Goal: Task Accomplishment & Management: Use online tool/utility

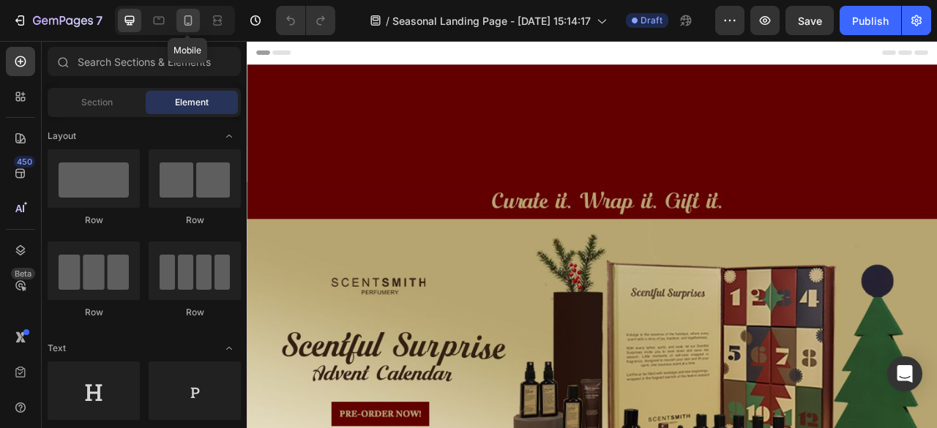
click at [189, 25] on icon at bounding box center [189, 20] width 8 height 10
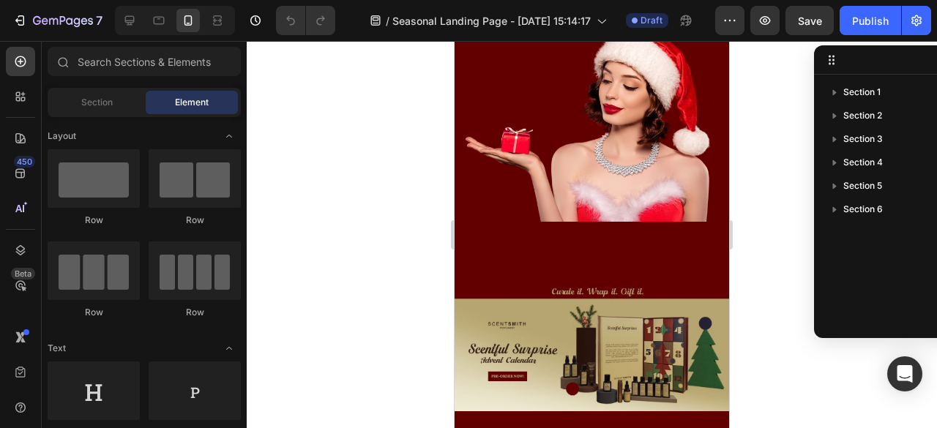
scroll to position [9, 0]
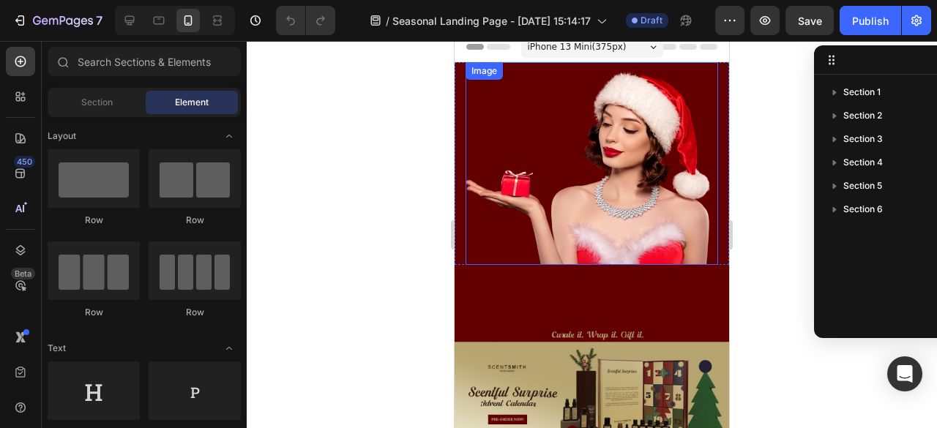
click at [644, 131] on img at bounding box center [592, 163] width 253 height 203
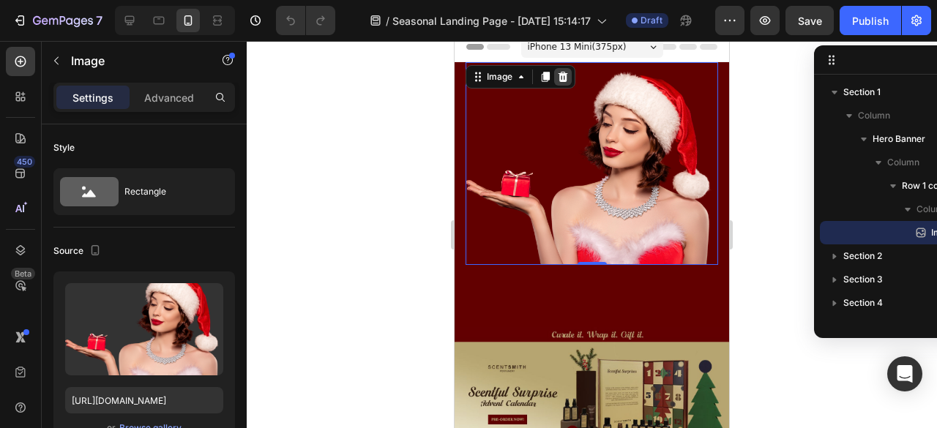
click at [562, 71] on icon at bounding box center [563, 77] width 12 height 12
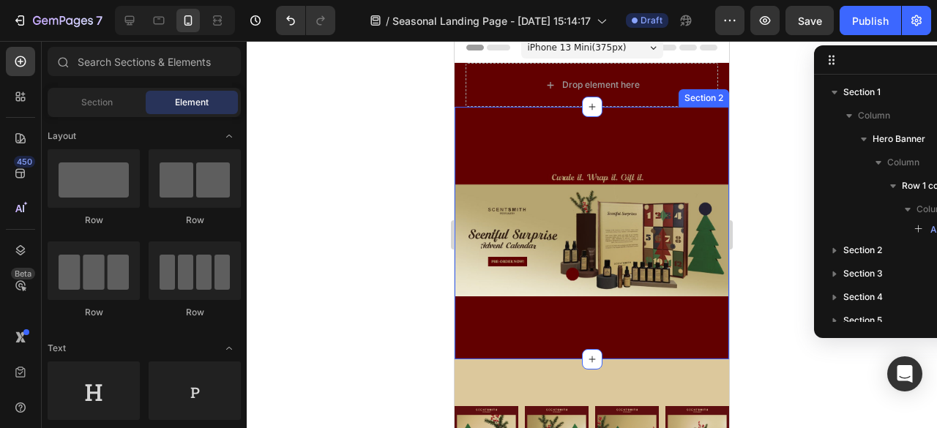
scroll to position [0, 0]
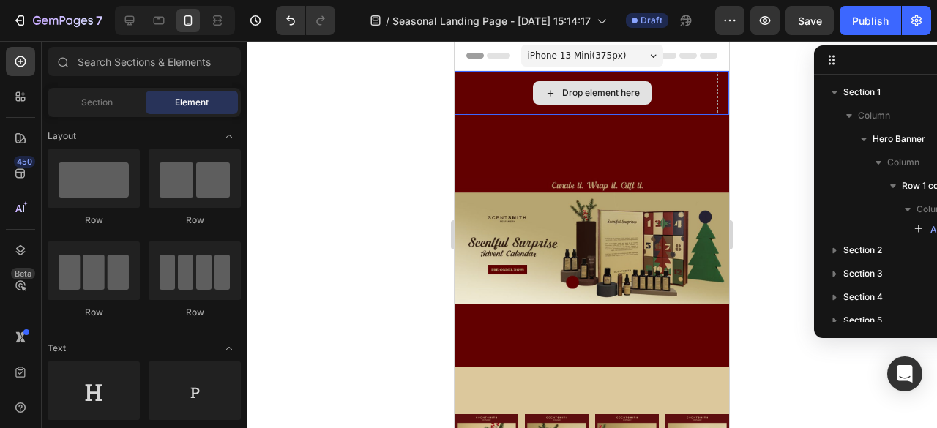
click at [679, 104] on div "Drop element here" at bounding box center [592, 93] width 253 height 44
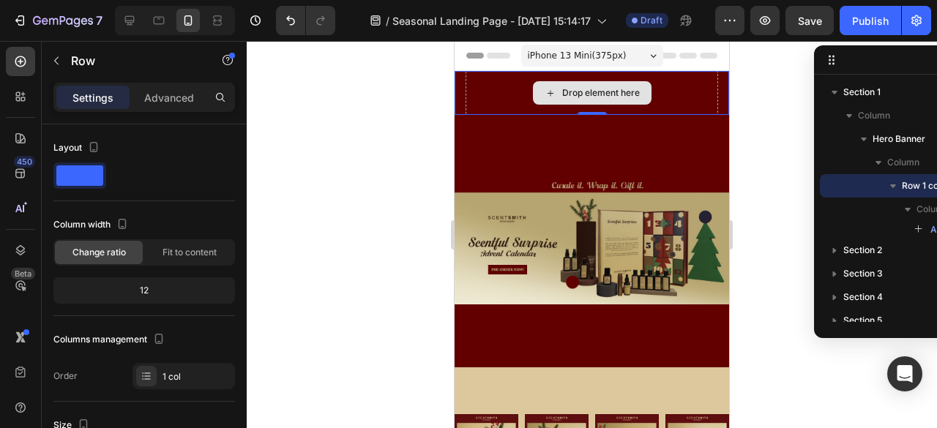
click at [694, 92] on div "Drop element here" at bounding box center [592, 93] width 253 height 44
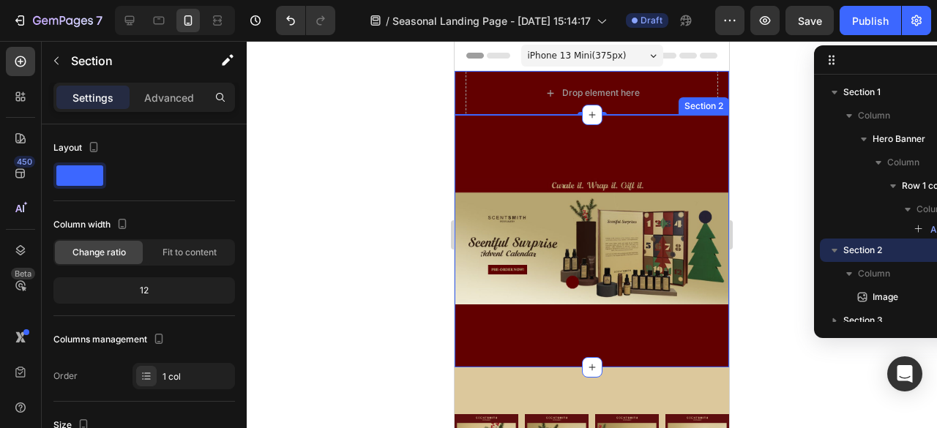
click at [628, 123] on div "Image Section 2" at bounding box center [592, 241] width 275 height 253
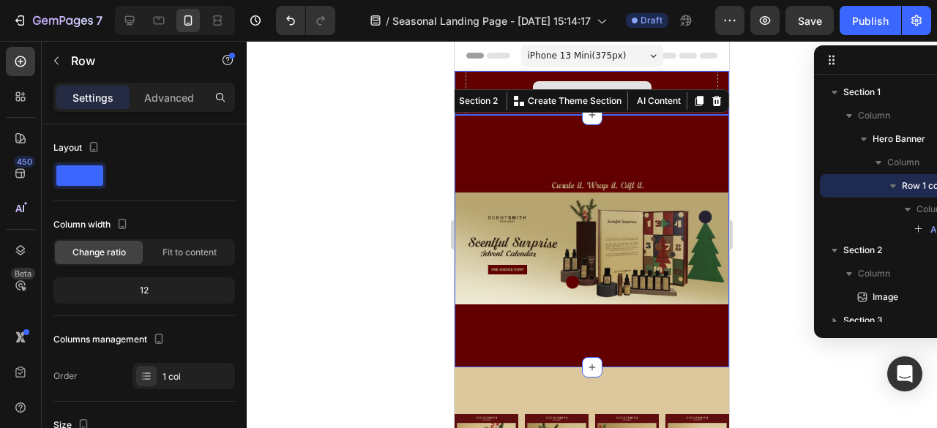
click at [650, 74] on div "Drop element here" at bounding box center [592, 93] width 253 height 44
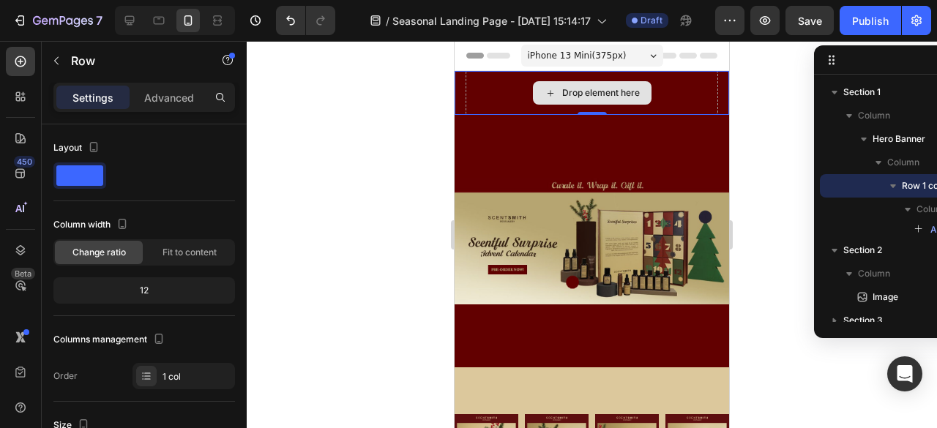
click at [659, 80] on div "Drop element here" at bounding box center [592, 93] width 253 height 44
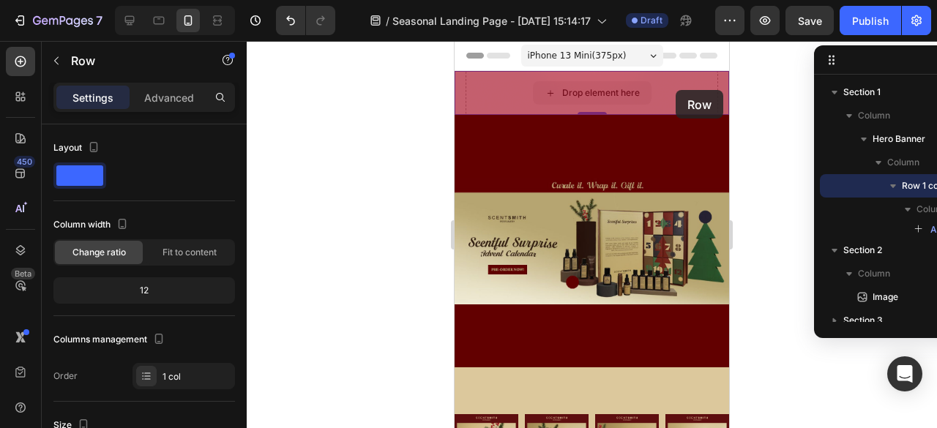
drag, startPoint x: 676, startPoint y: 90, endPoint x: 675, endPoint y: 100, distance: 10.3
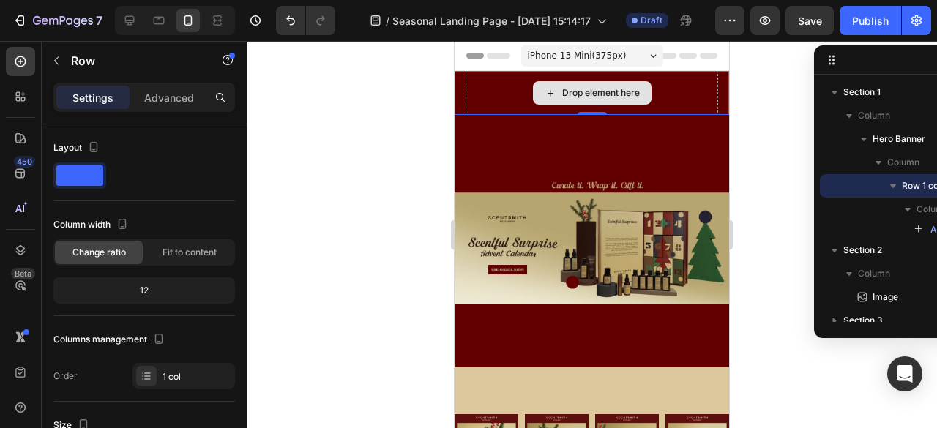
drag, startPoint x: 595, startPoint y: 107, endPoint x: 663, endPoint y: 95, distance: 68.4
click at [597, 83] on div "Drop element here Row 0" at bounding box center [592, 93] width 275 height 44
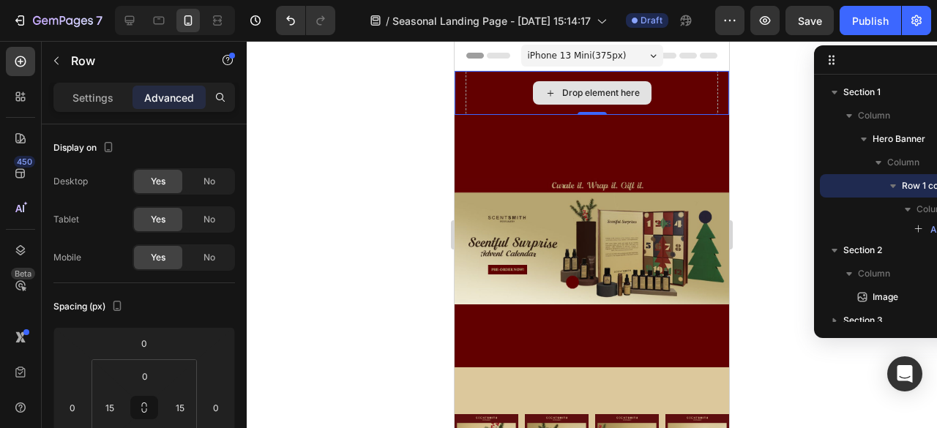
click at [658, 96] on div "Drop element here" at bounding box center [592, 93] width 253 height 44
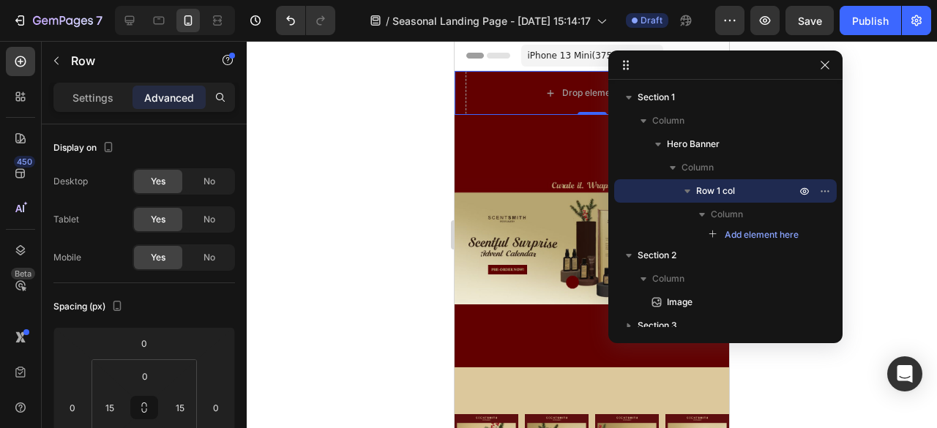
drag, startPoint x: 880, startPoint y: 67, endPoint x: 783, endPoint y: 72, distance: 97.5
click at [830, 193] on icon "button" at bounding box center [825, 191] width 12 height 12
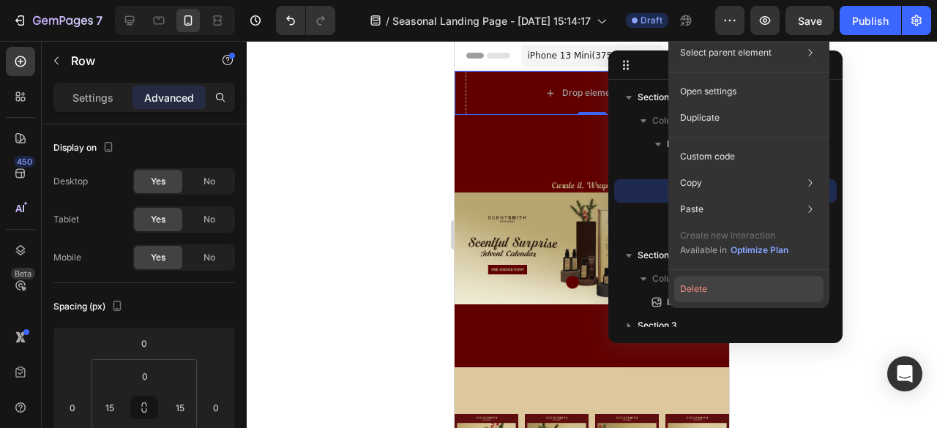
click at [747, 288] on button "Delete" at bounding box center [748, 289] width 149 height 26
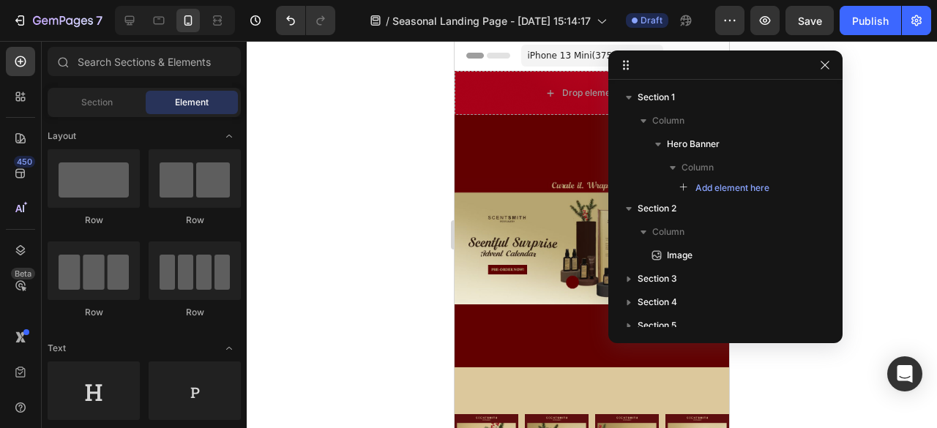
click at [845, 245] on div at bounding box center [592, 234] width 690 height 387
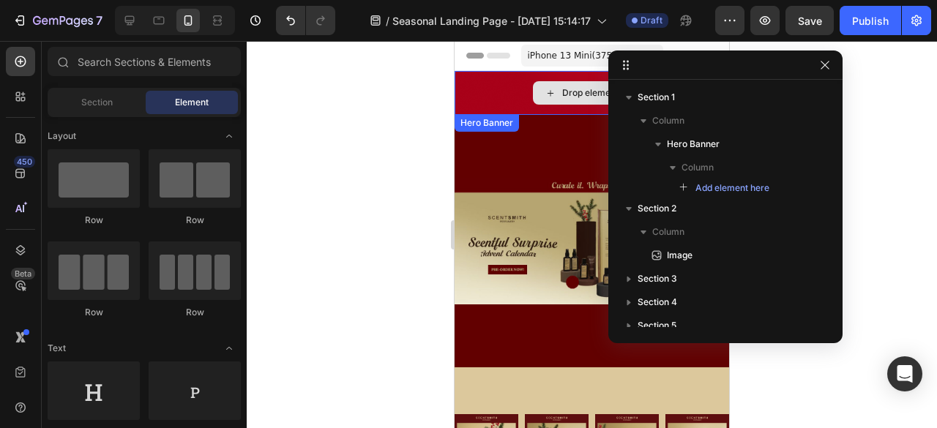
click at [567, 96] on div "Drop element here" at bounding box center [601, 93] width 78 height 12
click at [500, 98] on div "Drop element here" at bounding box center [592, 93] width 275 height 44
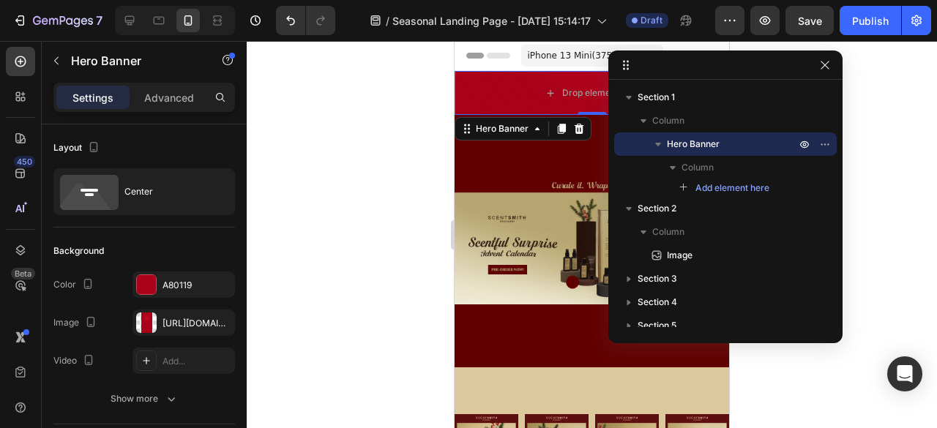
click at [873, 118] on div at bounding box center [592, 234] width 690 height 387
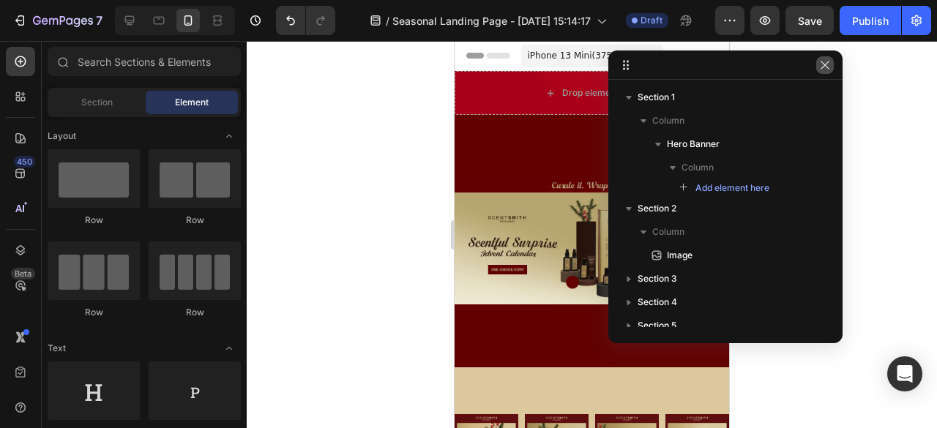
click at [820, 64] on icon "button" at bounding box center [825, 65] width 12 height 12
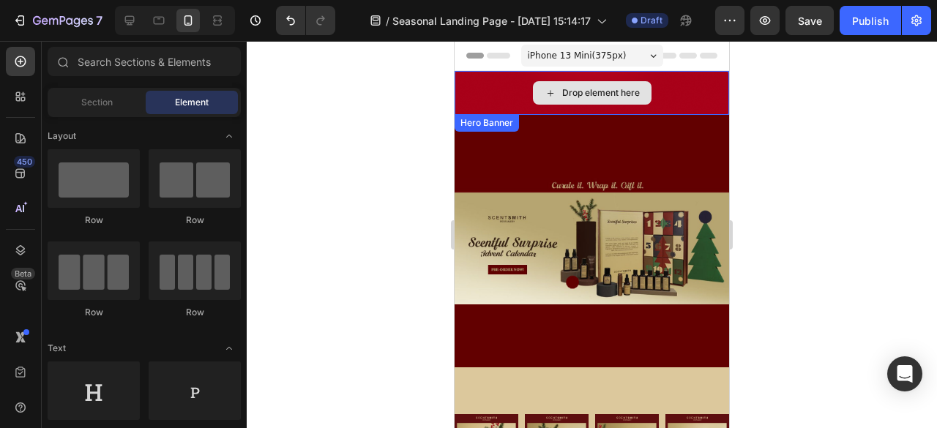
click at [687, 89] on div "Drop element here" at bounding box center [592, 93] width 275 height 44
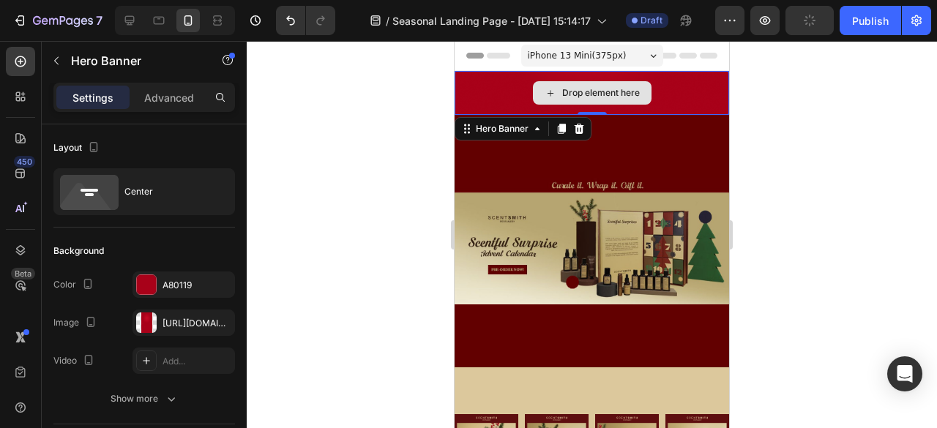
click at [687, 89] on div "Drop element here" at bounding box center [592, 93] width 275 height 44
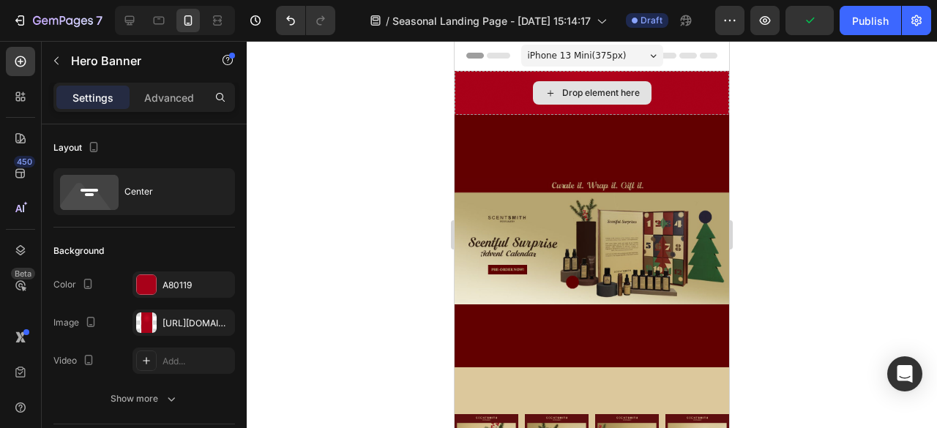
click at [615, 97] on div "Drop element here" at bounding box center [601, 93] width 78 height 12
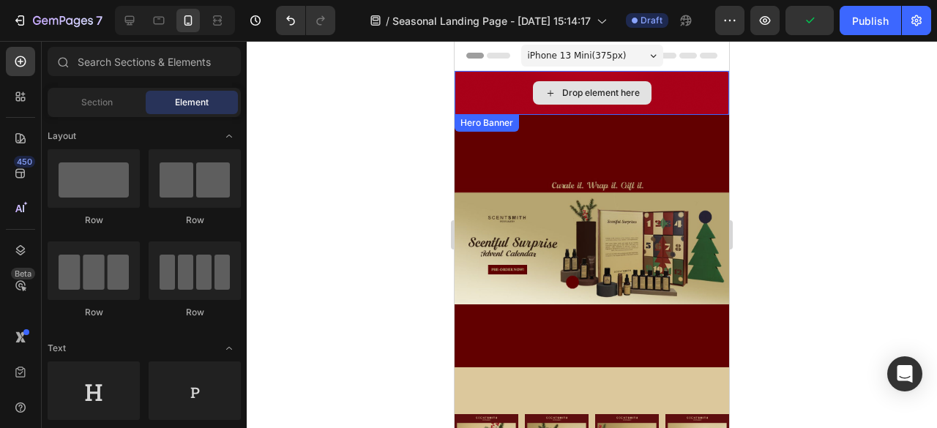
click at [669, 93] on div "Drop element here" at bounding box center [592, 93] width 275 height 44
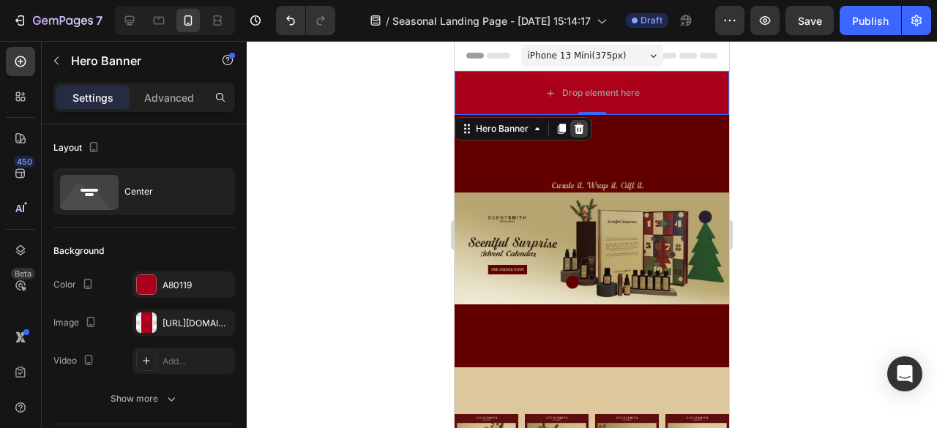
click at [585, 127] on div at bounding box center [579, 129] width 18 height 18
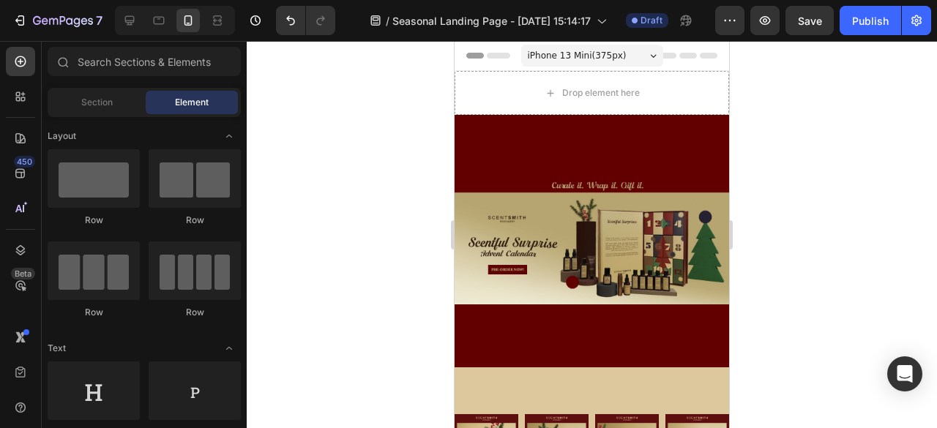
click at [757, 105] on div at bounding box center [592, 234] width 690 height 387
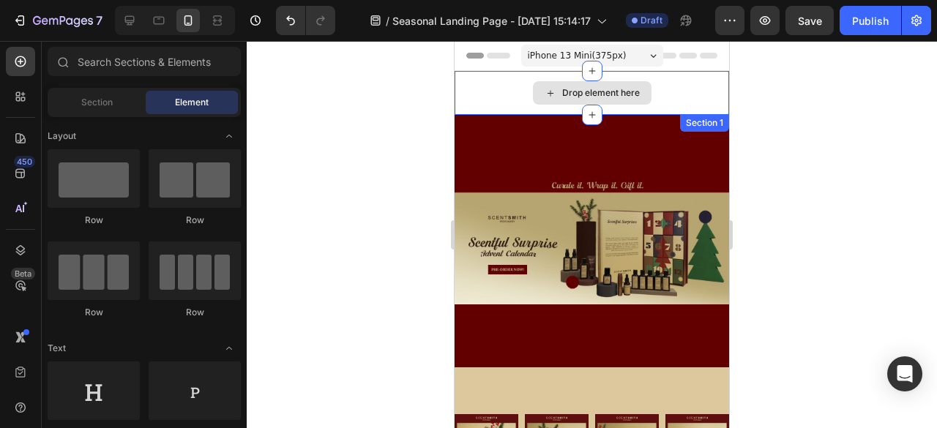
click at [678, 95] on div "Drop element here" at bounding box center [592, 93] width 275 height 44
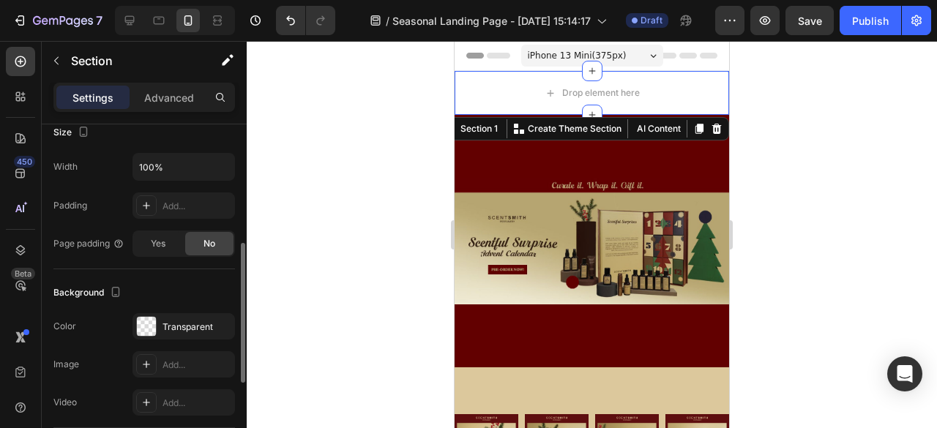
scroll to position [439, 0]
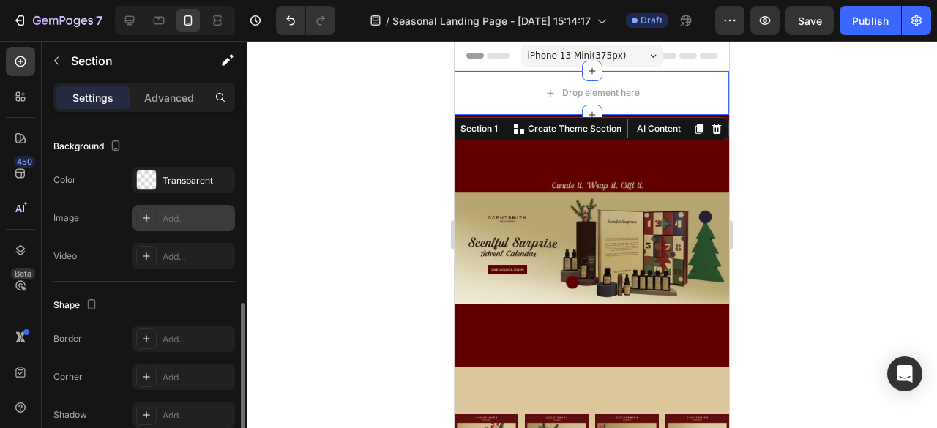
click at [189, 214] on div "Add..." at bounding box center [197, 218] width 69 height 13
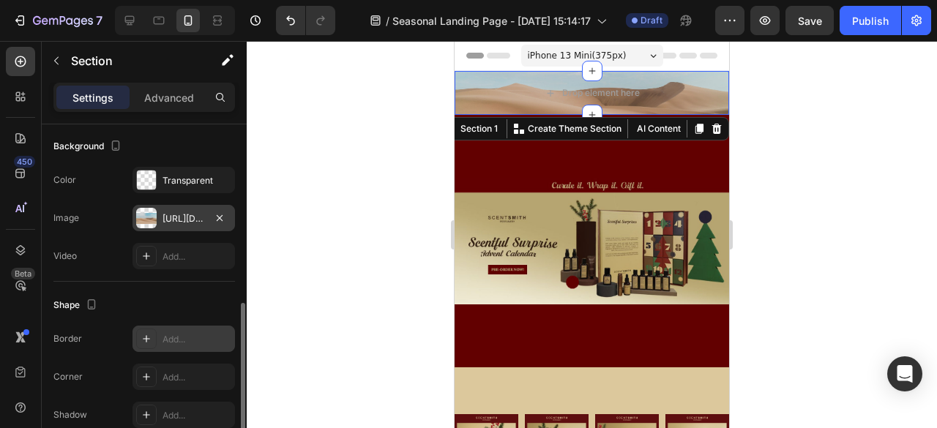
click at [191, 338] on div "Add..." at bounding box center [197, 339] width 69 height 13
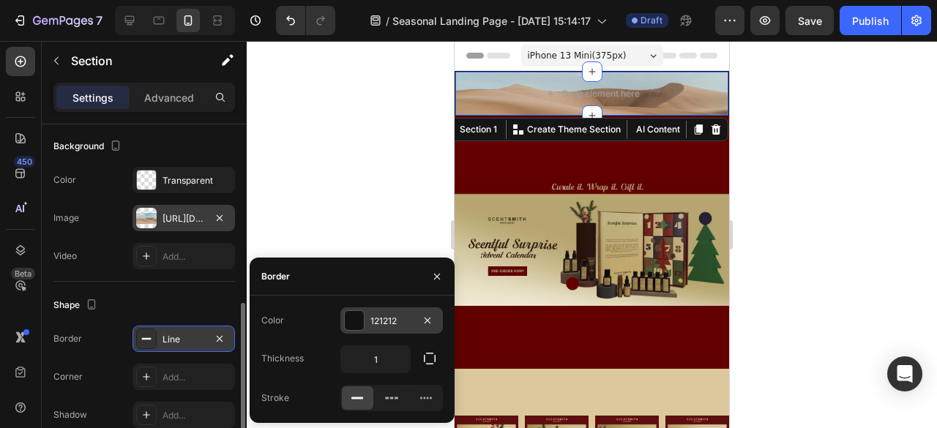
click at [409, 316] on div "121212" at bounding box center [392, 321] width 42 height 13
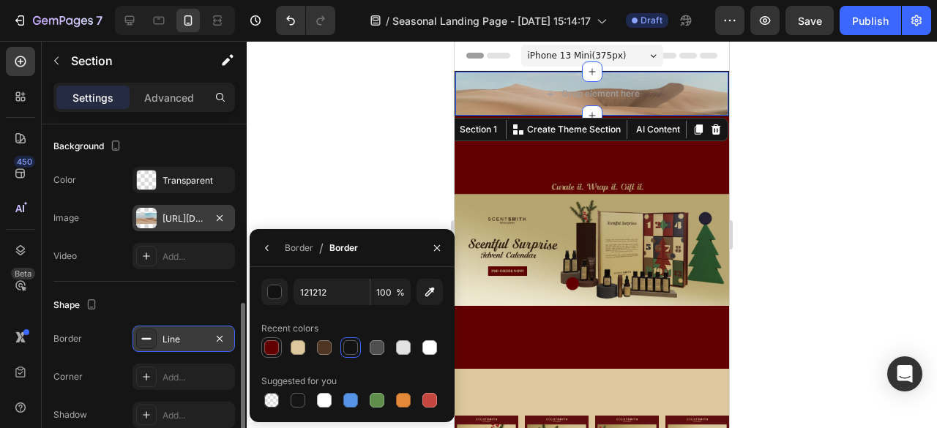
click at [269, 351] on div at bounding box center [271, 347] width 15 height 15
type input "620000"
click at [768, 239] on div at bounding box center [592, 234] width 690 height 387
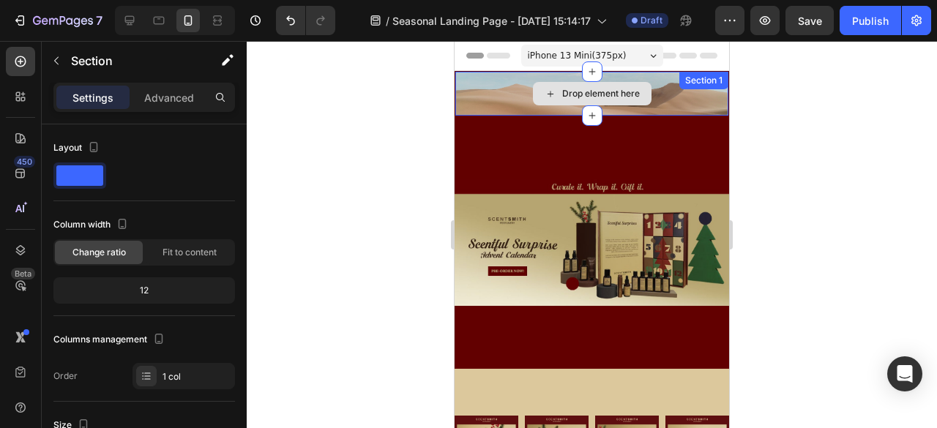
click at [649, 87] on div "Drop element here Section 1" at bounding box center [592, 93] width 275 height 45
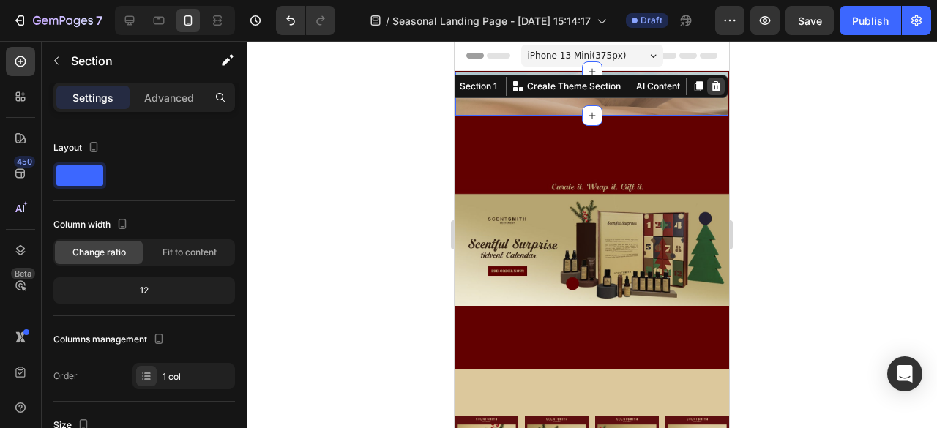
click at [712, 89] on icon at bounding box center [717, 86] width 10 height 10
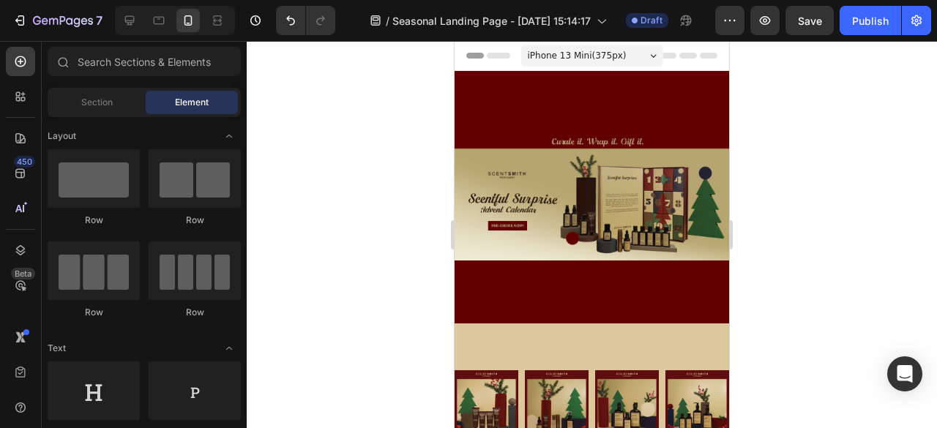
click at [788, 119] on div at bounding box center [592, 234] width 690 height 387
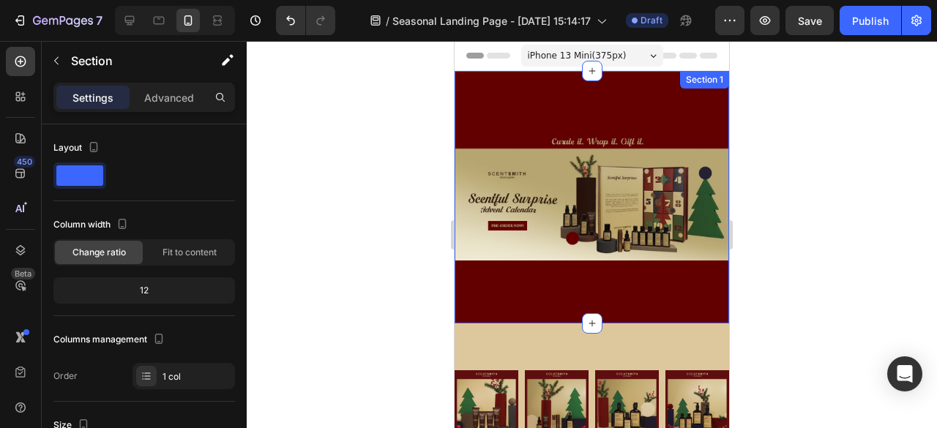
click at [644, 93] on div "Image Section 1" at bounding box center [592, 197] width 275 height 253
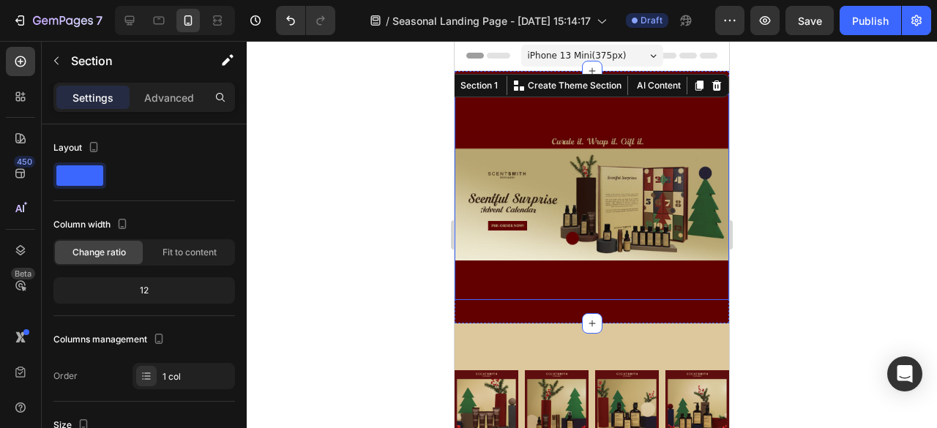
drag, startPoint x: 793, startPoint y: 117, endPoint x: 772, endPoint y: 121, distance: 20.8
click at [794, 118] on div at bounding box center [592, 234] width 690 height 387
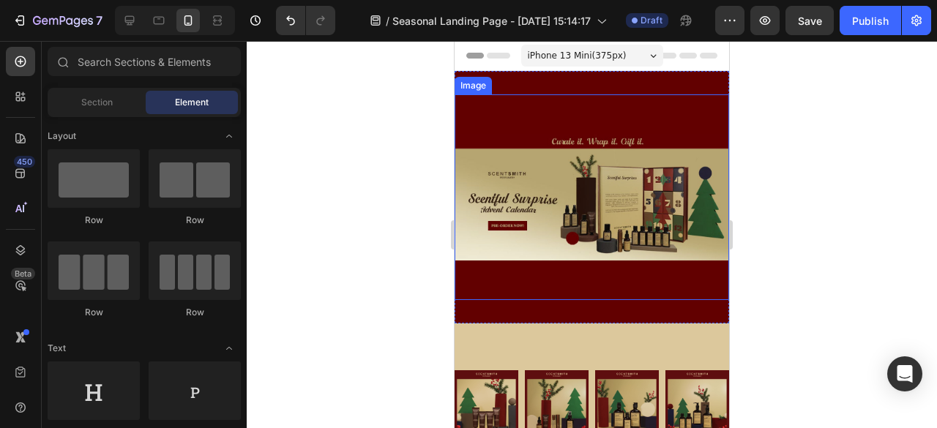
click at [660, 122] on img at bounding box center [592, 197] width 275 height 206
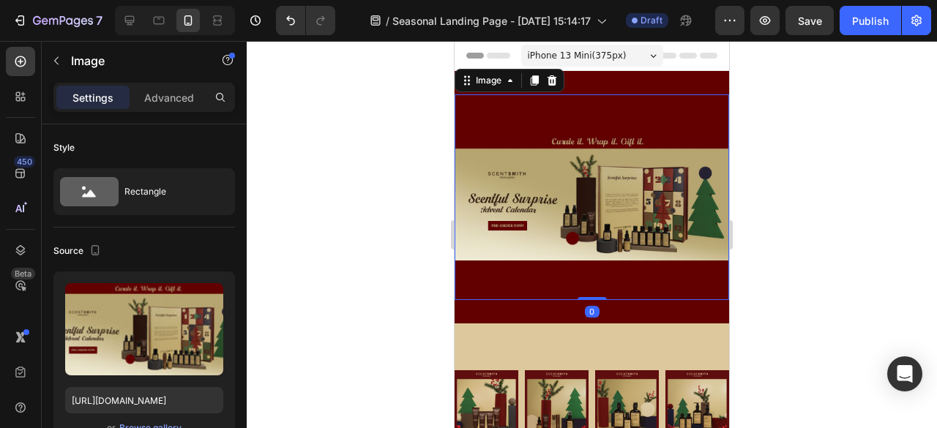
drag, startPoint x: 592, startPoint y: 289, endPoint x: 595, endPoint y: 272, distance: 17.8
click at [595, 272] on div "Image 0" at bounding box center [592, 197] width 275 height 206
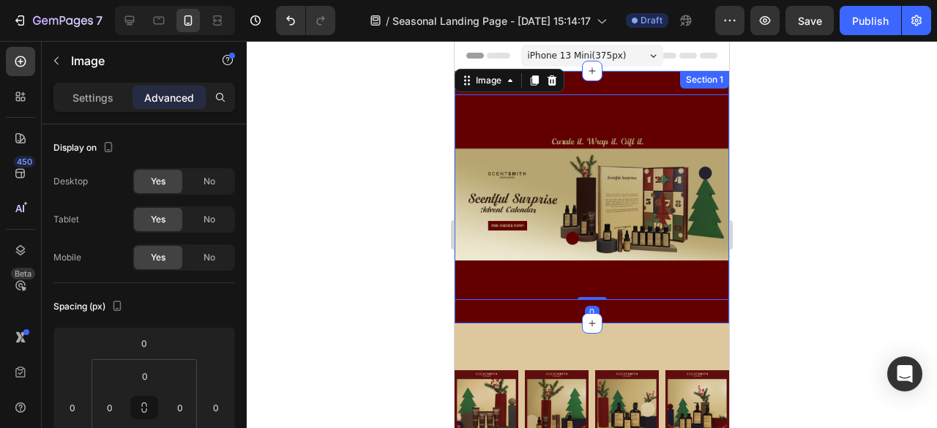
click at [617, 308] on div "Image 0 Section 1" at bounding box center [592, 197] width 275 height 253
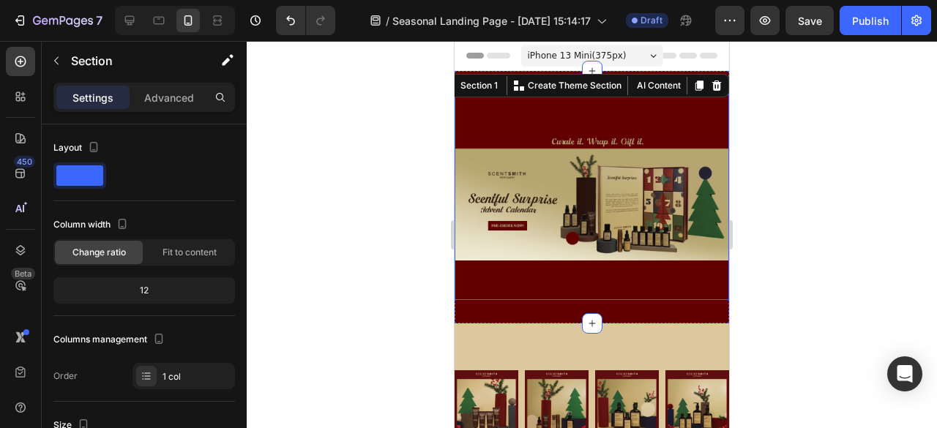
click at [640, 272] on img at bounding box center [592, 197] width 275 height 206
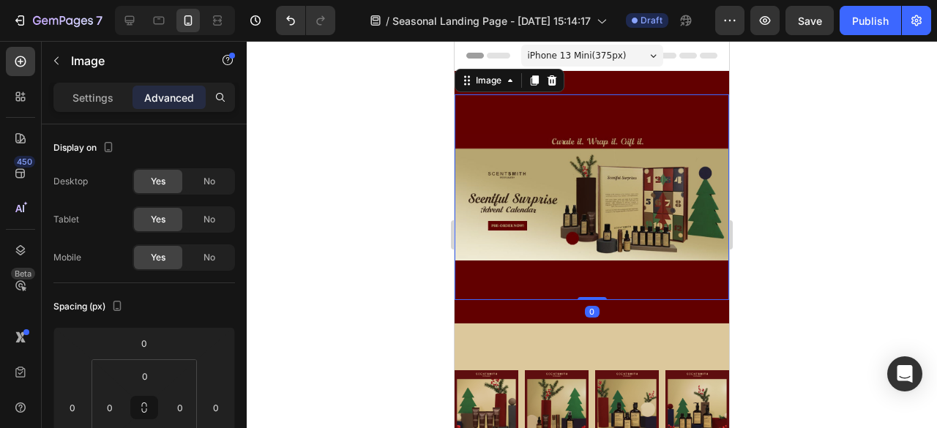
drag, startPoint x: 593, startPoint y: 289, endPoint x: 591, endPoint y: 259, distance: 30.1
click at [591, 259] on div "Image 0" at bounding box center [592, 197] width 275 height 206
click at [588, 104] on img at bounding box center [592, 197] width 275 height 206
click at [805, 171] on div at bounding box center [592, 234] width 690 height 387
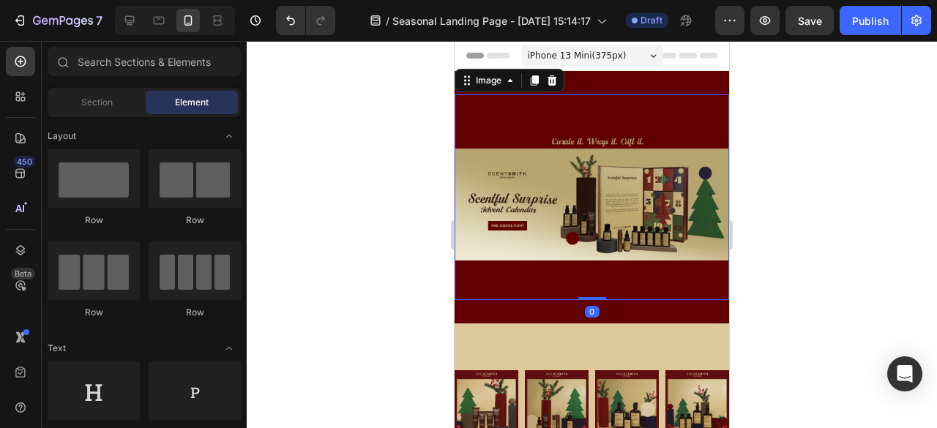
click at [674, 176] on img at bounding box center [592, 197] width 275 height 206
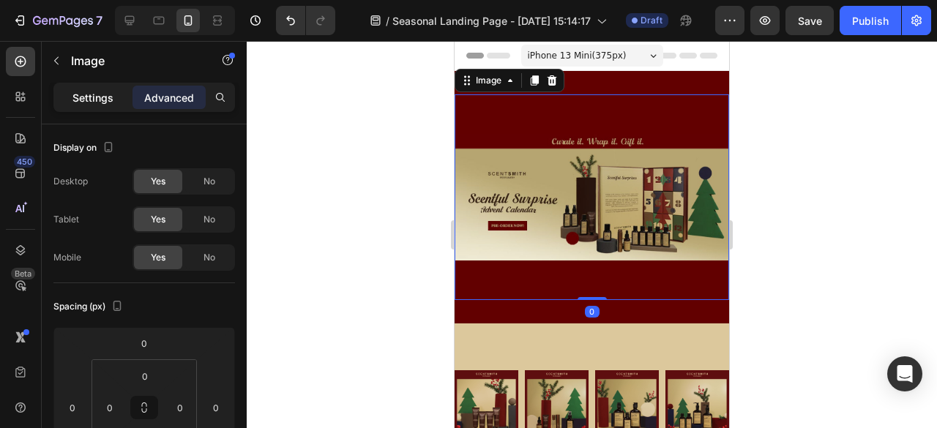
click at [103, 87] on div "Settings" at bounding box center [92, 97] width 73 height 23
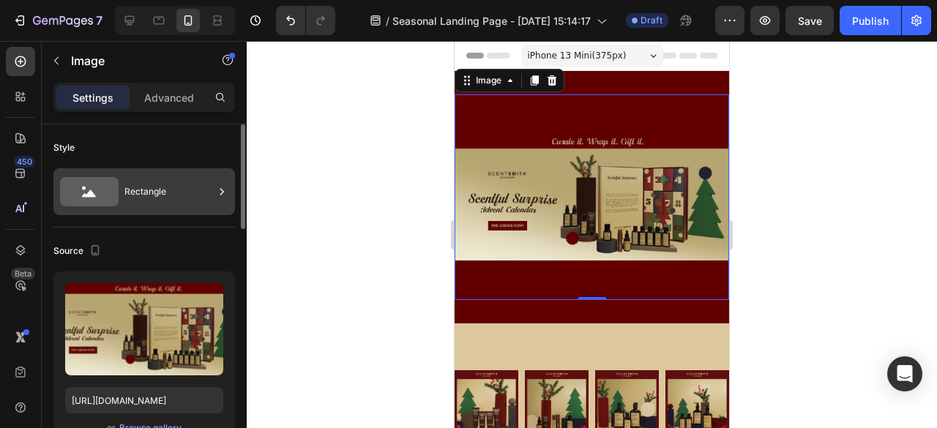
click at [163, 196] on div "Rectangle" at bounding box center [168, 192] width 89 height 34
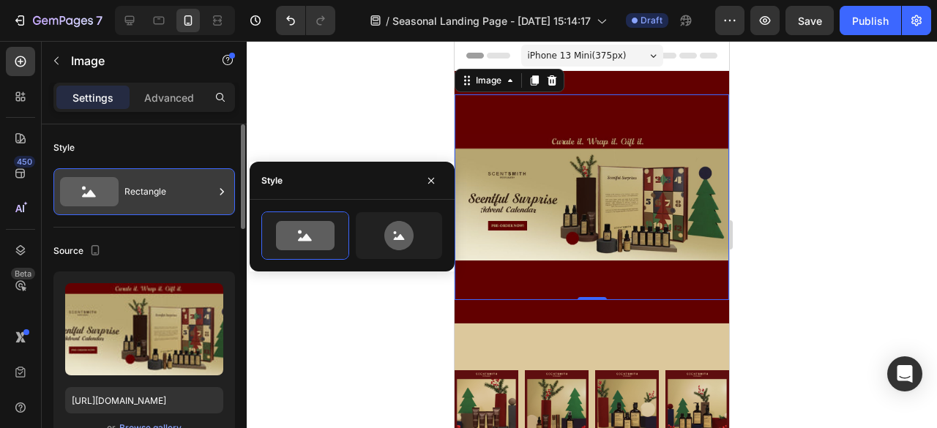
click at [163, 196] on div "Rectangle" at bounding box center [168, 192] width 89 height 34
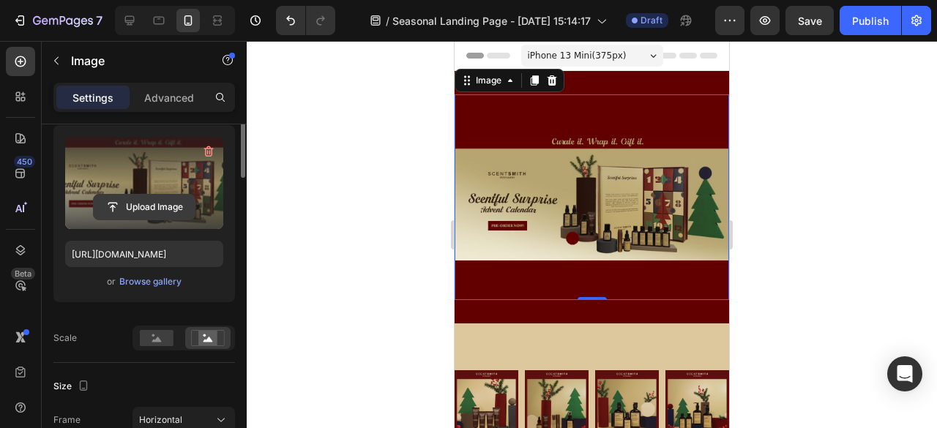
scroll to position [220, 0]
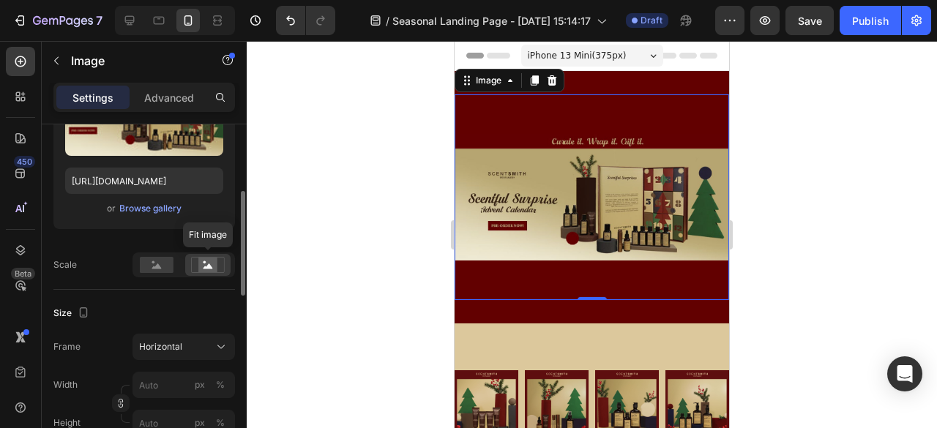
click at [214, 269] on rect at bounding box center [207, 265] width 19 height 15
click at [174, 263] on div at bounding box center [156, 265] width 45 height 22
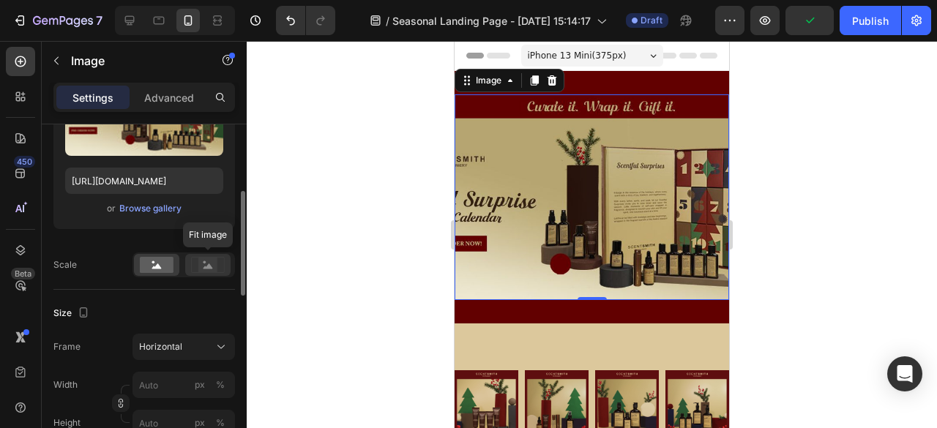
click at [215, 267] on rect at bounding box center [207, 265] width 19 height 15
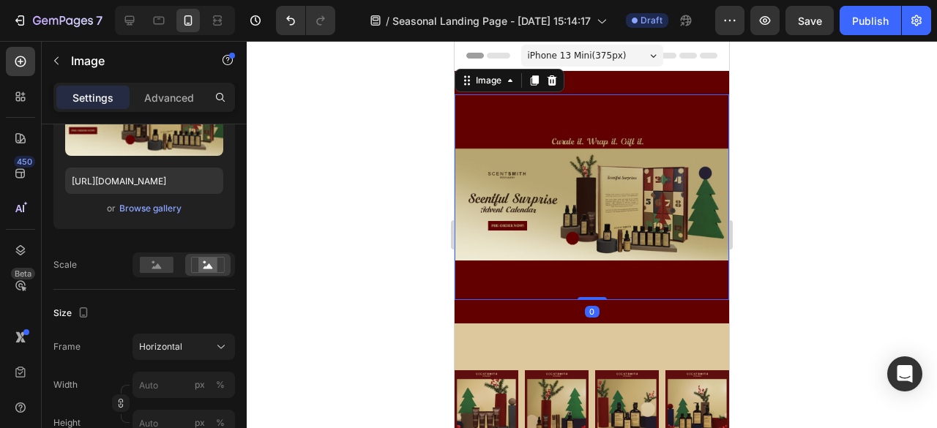
drag, startPoint x: 587, startPoint y: 291, endPoint x: 587, endPoint y: 273, distance: 17.6
click at [587, 276] on div "Image 0" at bounding box center [592, 197] width 275 height 206
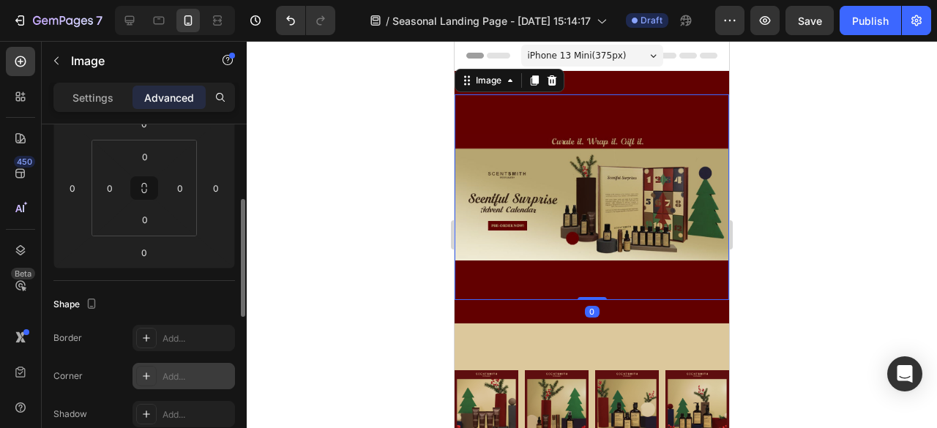
scroll to position [293, 0]
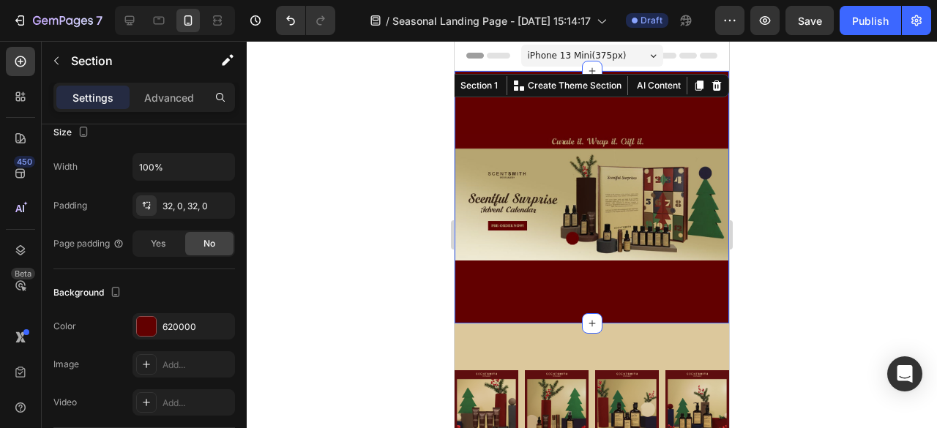
click at [621, 87] on div "Image Section 1 You can create reusable sections Create Theme Section AI Conten…" at bounding box center [592, 197] width 275 height 253
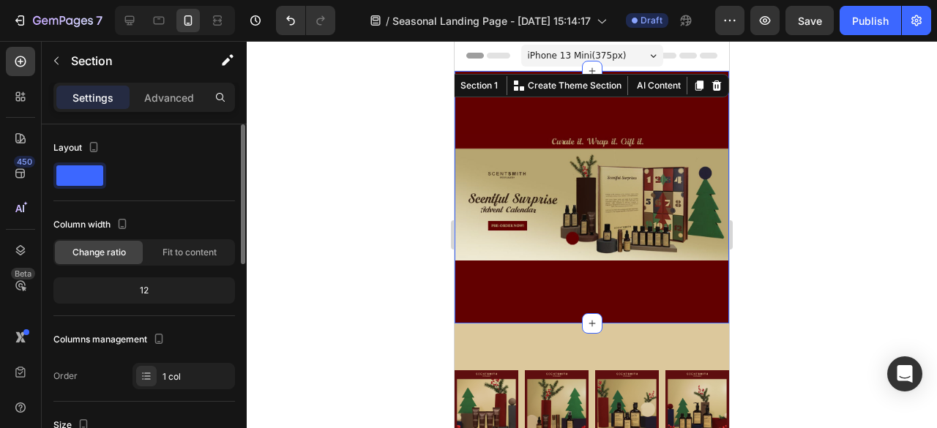
click at [834, 152] on div at bounding box center [592, 234] width 690 height 387
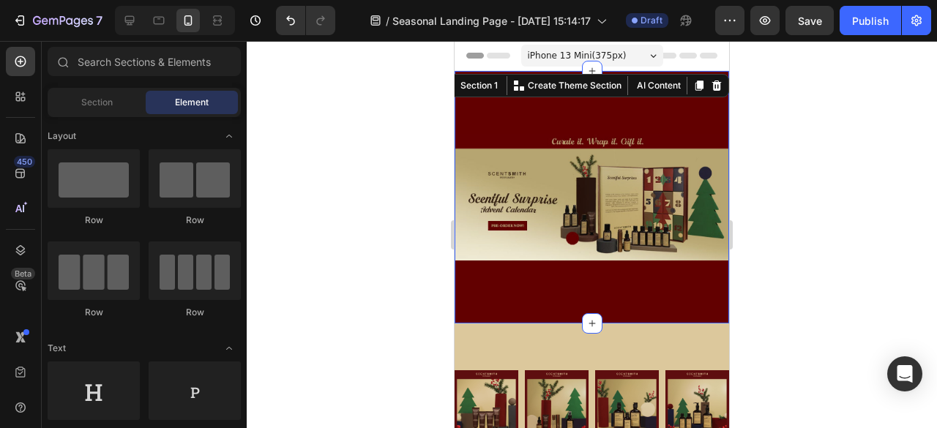
click at [665, 83] on div "Image Section 1 You can create reusable sections Create Theme Section AI Conten…" at bounding box center [592, 197] width 275 height 253
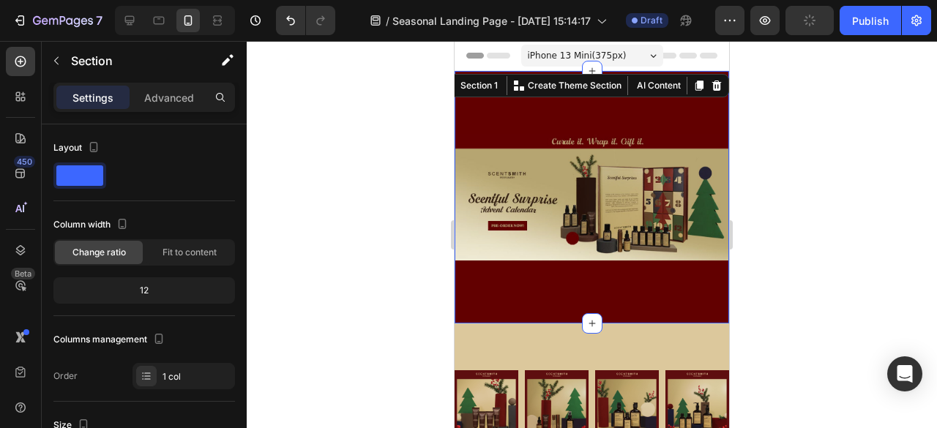
click at [640, 296] on div "Image Section 1 You can create reusable sections Create Theme Section AI Conten…" at bounding box center [592, 197] width 275 height 253
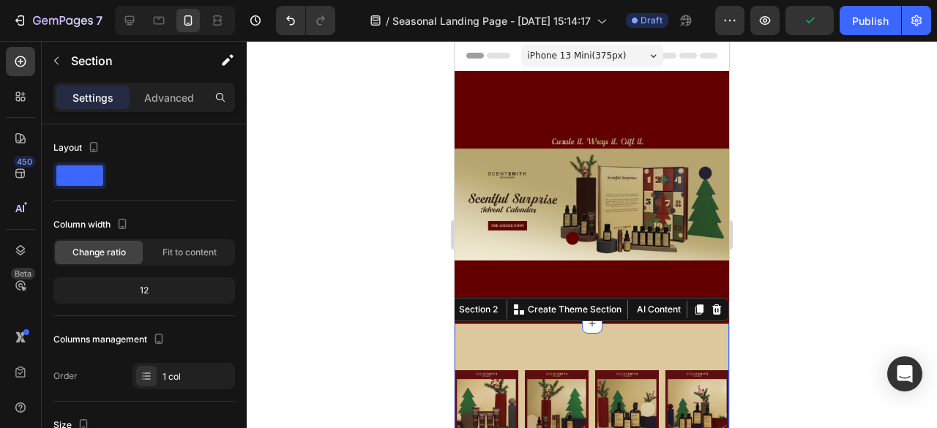
click at [637, 324] on div "Image Image Image Image Row Section 2 You can create reusable sections Create T…" at bounding box center [592, 411] width 275 height 174
click at [771, 316] on div at bounding box center [592, 234] width 690 height 387
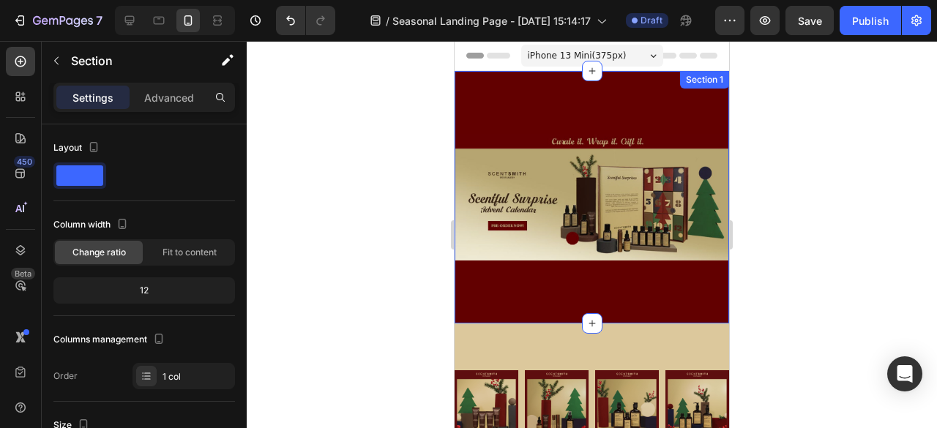
click at [636, 85] on div "Image Section 1" at bounding box center [592, 197] width 275 height 253
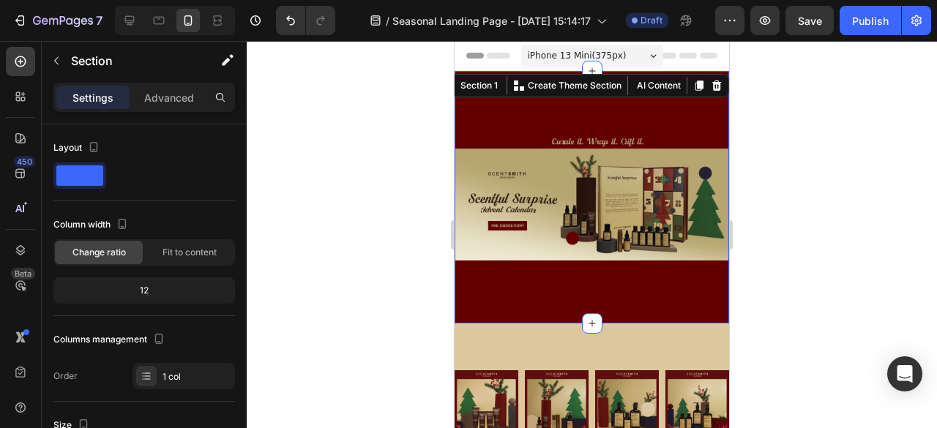
click at [759, 124] on div at bounding box center [592, 234] width 690 height 387
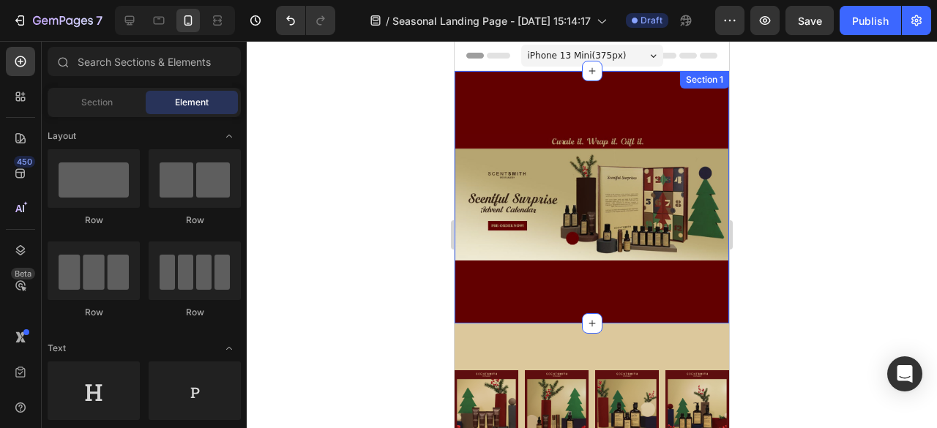
click at [645, 294] on div "Image Section 1" at bounding box center [592, 197] width 275 height 253
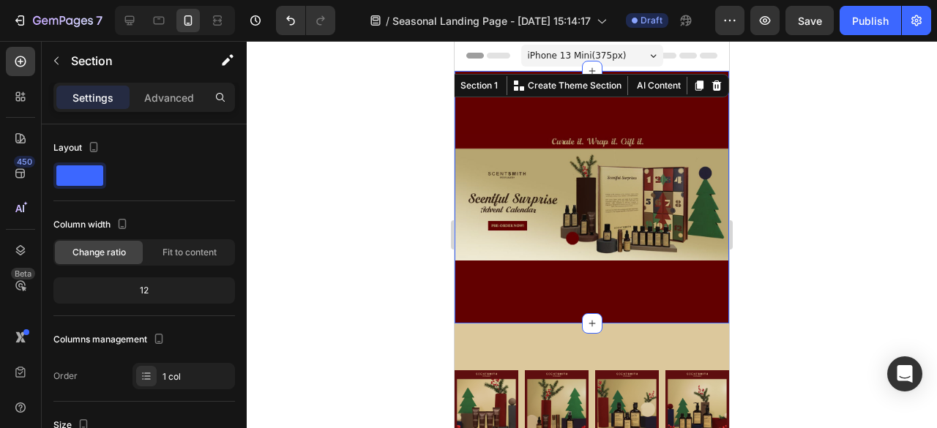
click at [645, 306] on div "Image Section 1 You can create reusable sections Create Theme Section AI Conten…" at bounding box center [592, 197] width 275 height 253
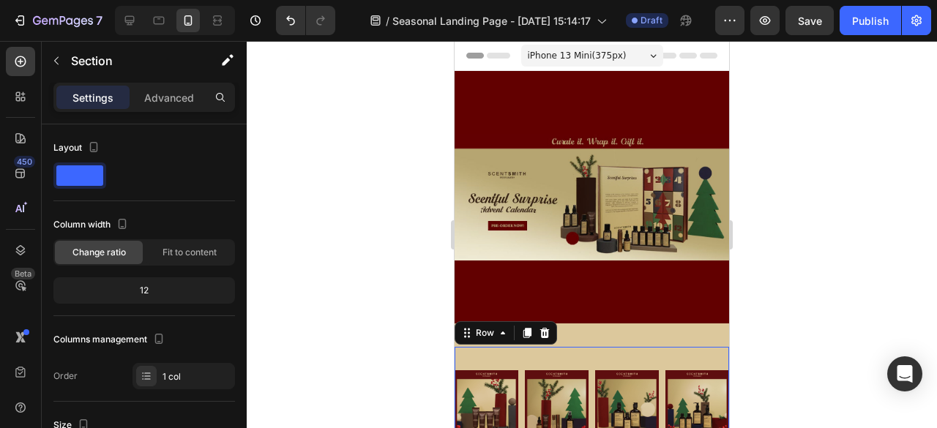
click at [639, 347] on div "Image Image Image Image Row 0" at bounding box center [592, 410] width 275 height 127
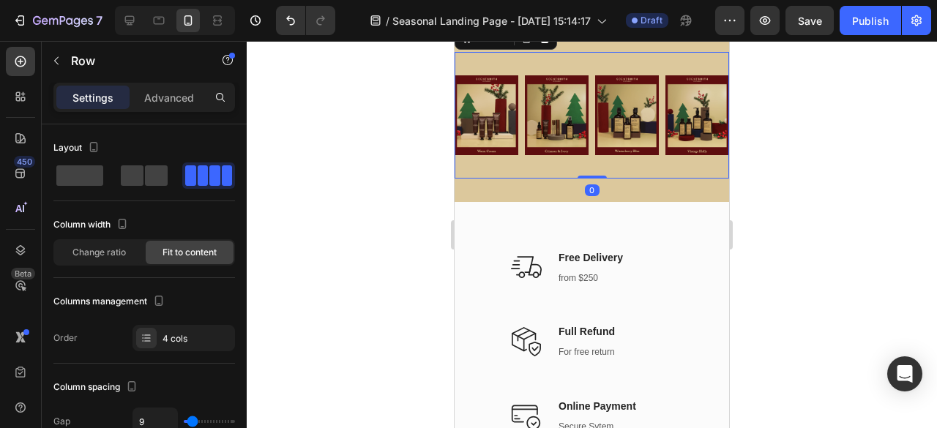
scroll to position [293, 0]
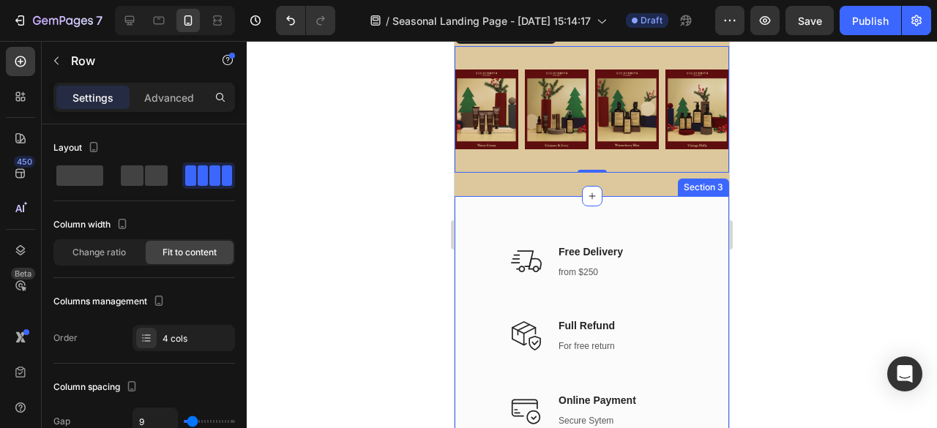
click at [690, 218] on div "Icon Free Delivery Text block from $250 Text block Icon List Icon Full Refund T…" at bounding box center [592, 374] width 275 height 356
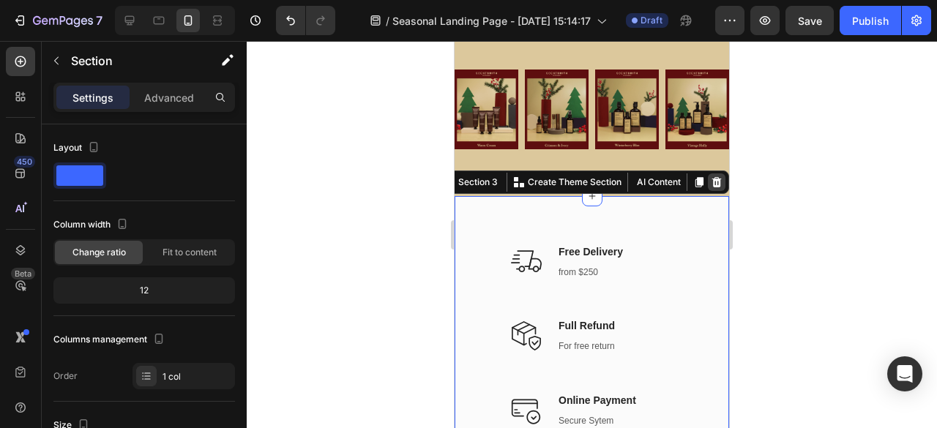
click at [712, 183] on icon at bounding box center [717, 182] width 12 height 12
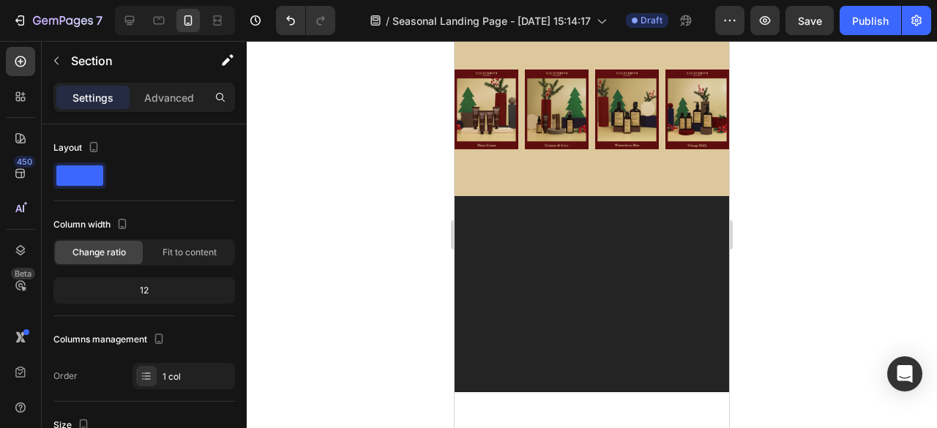
click at [663, 245] on div at bounding box center [592, 303] width 275 height 144
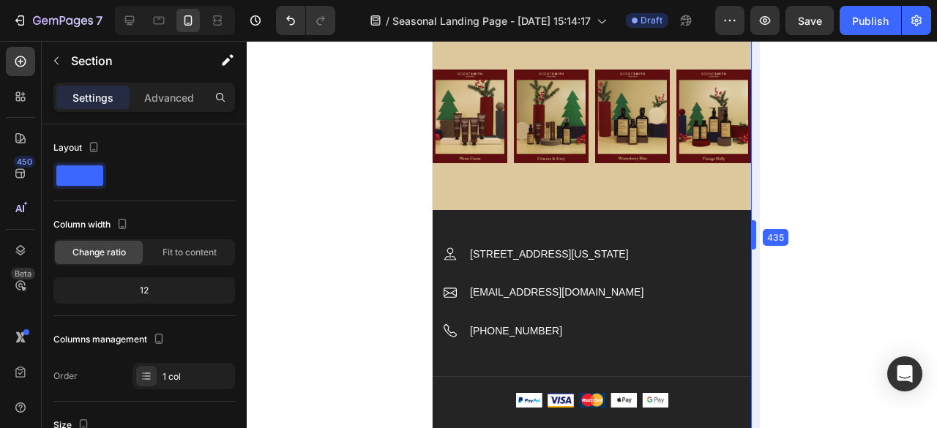
drag, startPoint x: 731, startPoint y: 248, endPoint x: 797, endPoint y: 247, distance: 65.9
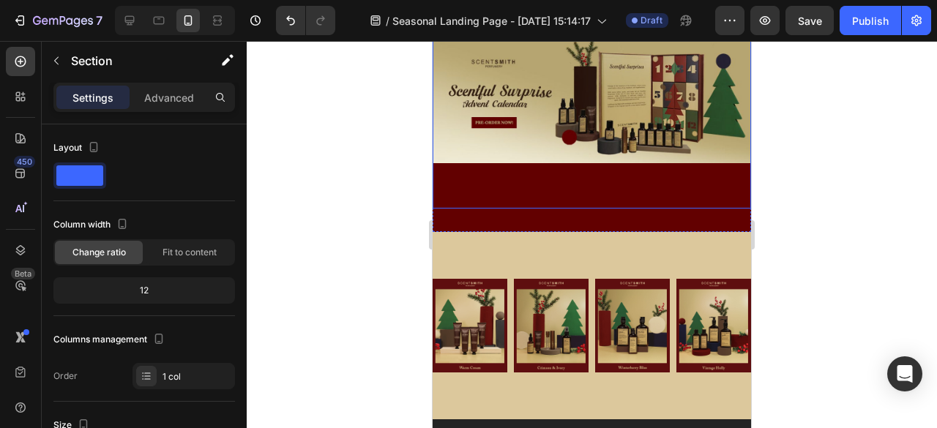
scroll to position [0, 0]
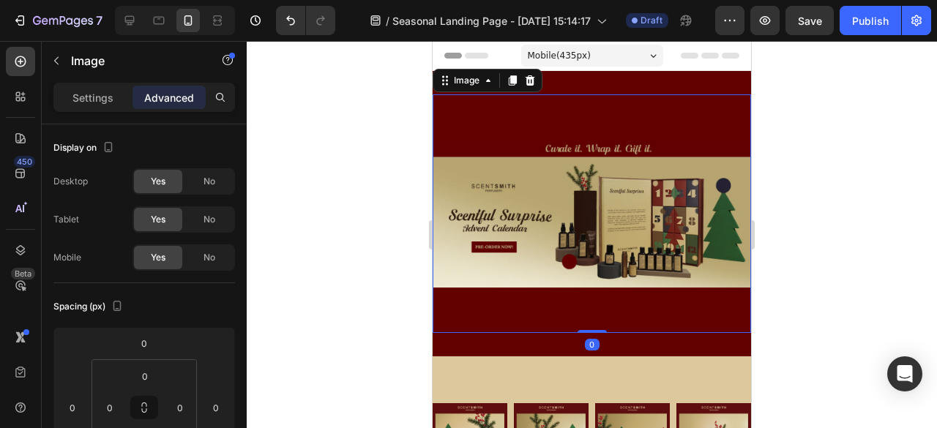
click at [667, 269] on img at bounding box center [592, 213] width 319 height 239
click at [560, 56] on span "Mobile ( 435 px)" at bounding box center [559, 55] width 63 height 15
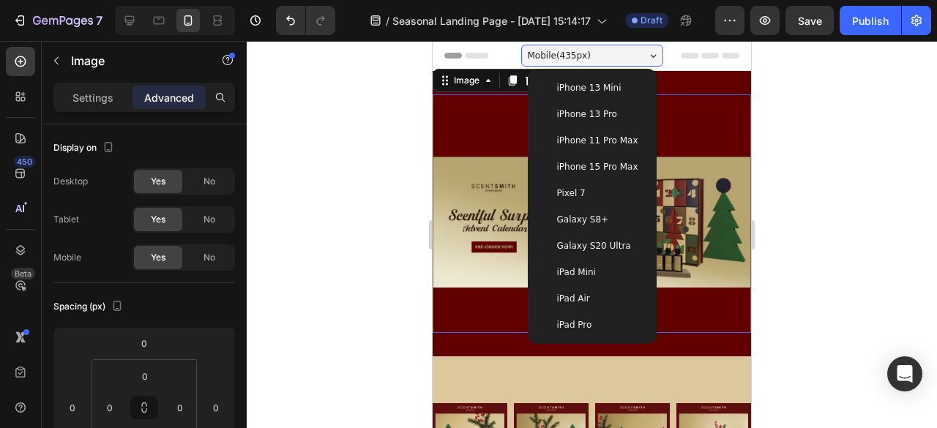
click at [589, 122] on div "iPhone 13 Pro" at bounding box center [592, 114] width 117 height 26
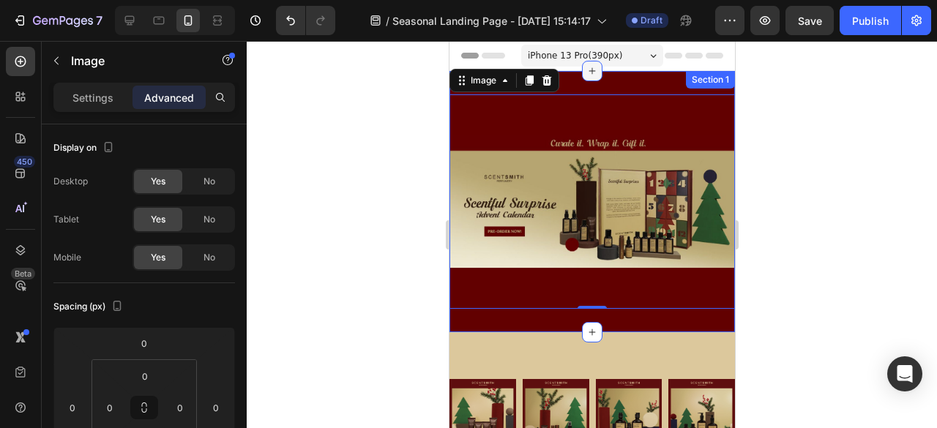
click at [586, 62] on div at bounding box center [591, 71] width 21 height 21
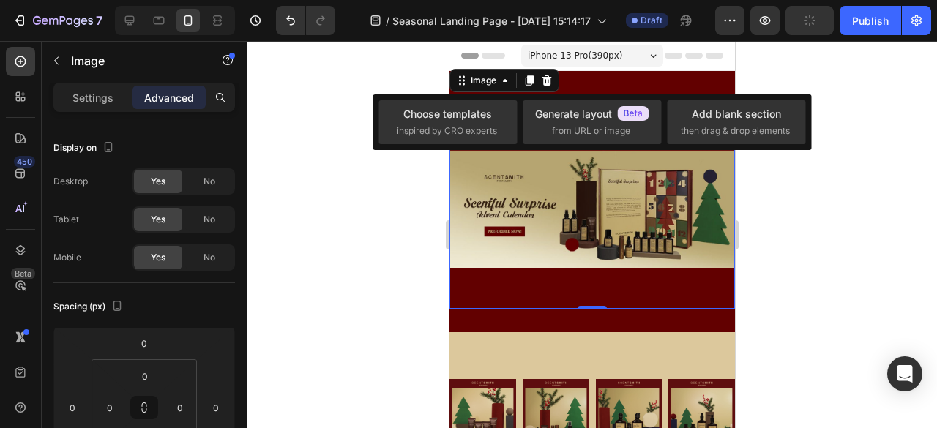
click at [593, 52] on span "iPhone 13 Pro ( 390 px)" at bounding box center [574, 55] width 94 height 15
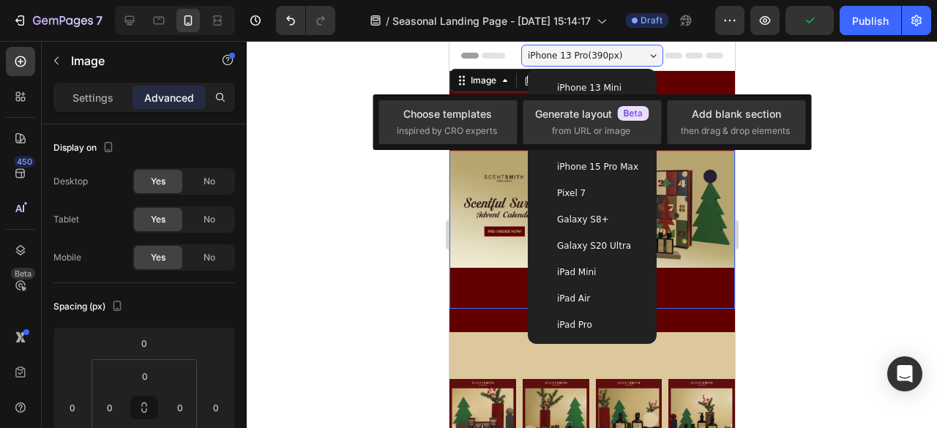
drag, startPoint x: 823, startPoint y: 179, endPoint x: 819, endPoint y: 172, distance: 7.9
click at [824, 179] on div at bounding box center [592, 234] width 690 height 387
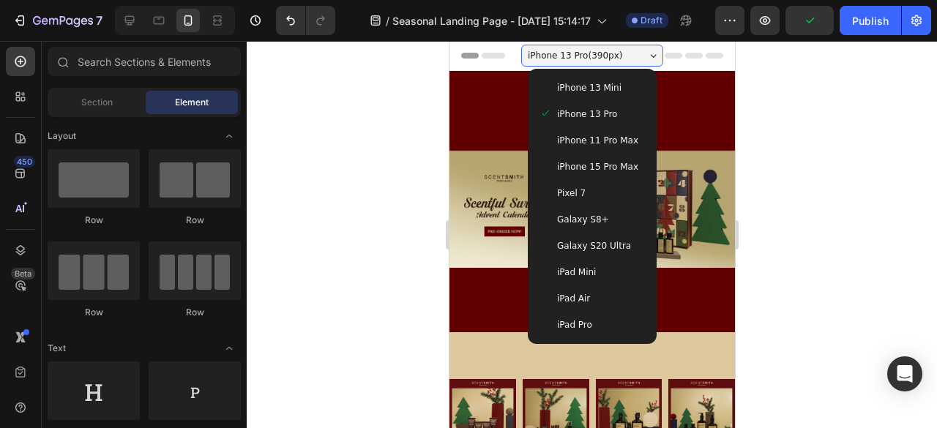
click at [621, 86] on div "iPhone 13 Mini" at bounding box center [591, 88] width 105 height 15
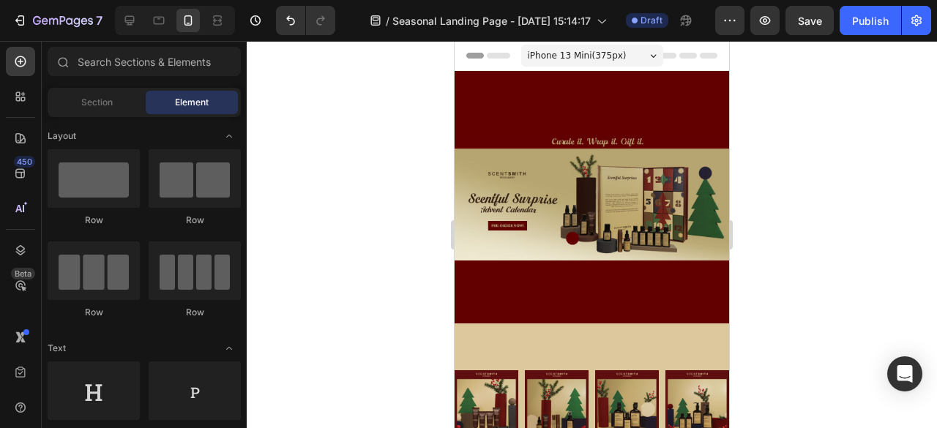
click at [597, 42] on div "iPhone 13 Mini ( 375 px) iPhone 13 Mini iPhone 13 Pro iPhone 11 Pro Max iPhone …" at bounding box center [592, 56] width 142 height 29
click at [608, 61] on span "iPhone 13 Mini ( 375 px)" at bounding box center [577, 55] width 99 height 15
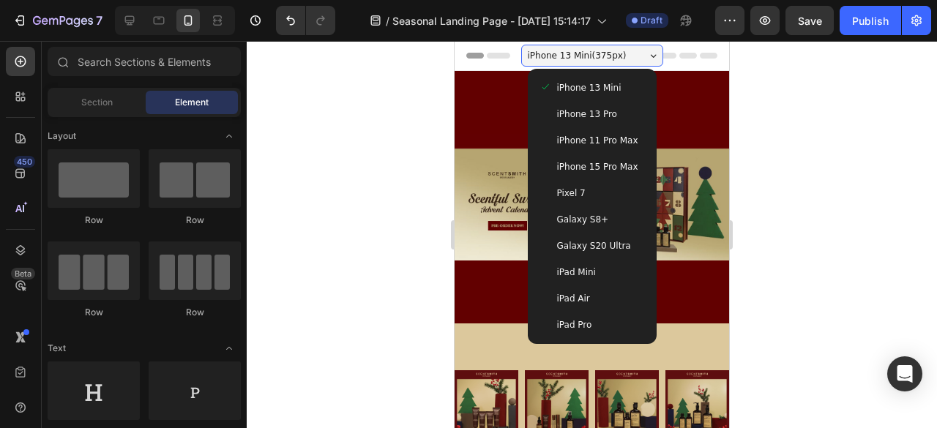
click at [615, 108] on div "iPhone 13 Pro" at bounding box center [592, 114] width 105 height 15
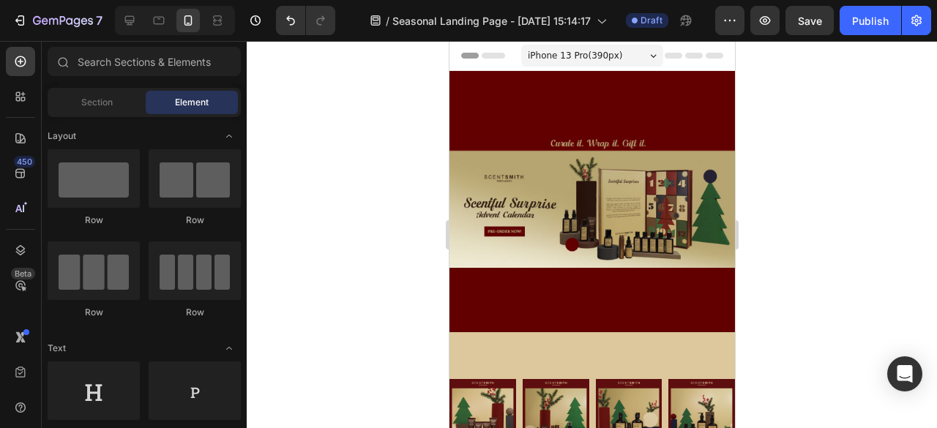
click at [800, 130] on div at bounding box center [592, 234] width 690 height 387
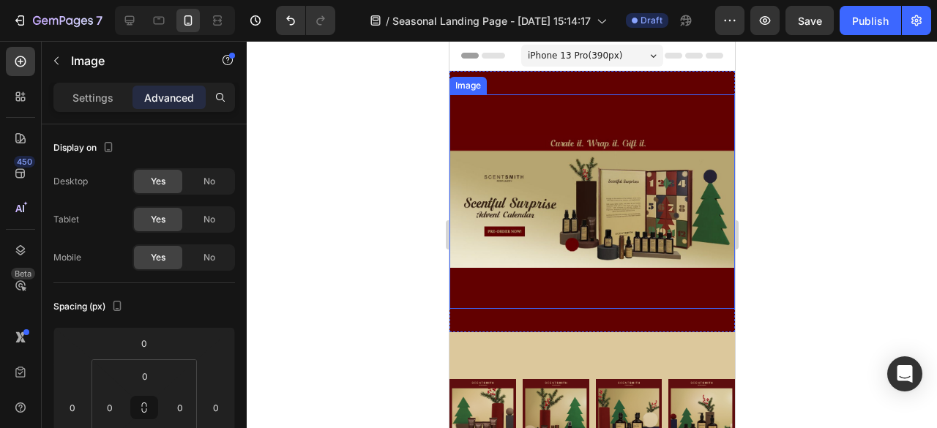
click at [712, 140] on img at bounding box center [592, 201] width 286 height 215
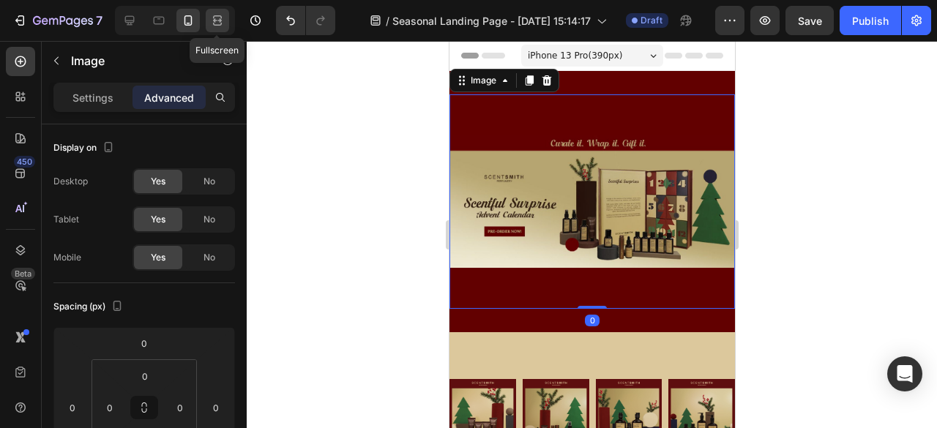
click at [212, 28] on div at bounding box center [217, 20] width 23 height 23
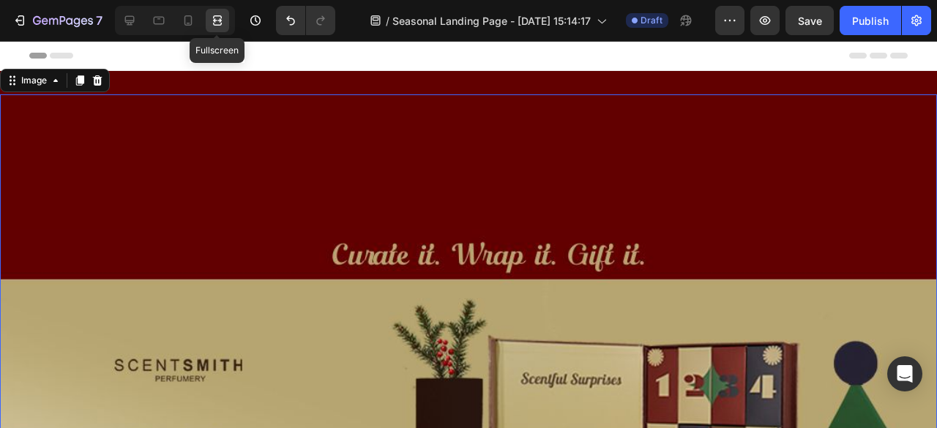
scroll to position [1, 0]
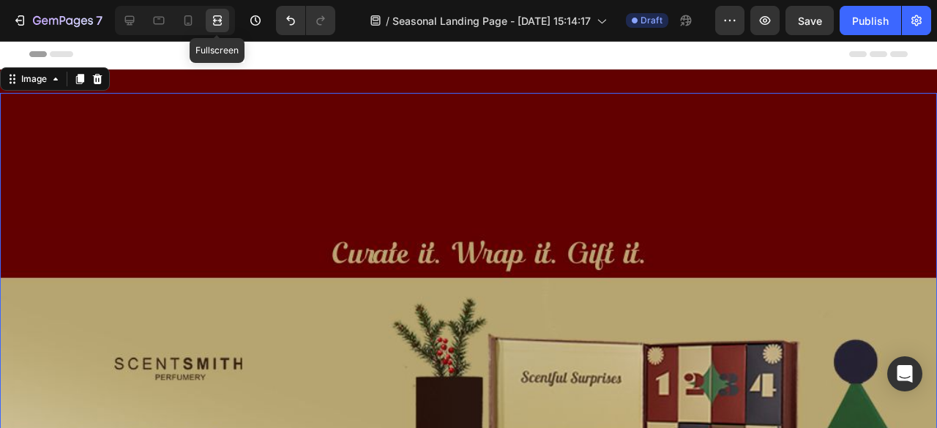
click at [212, 28] on div at bounding box center [217, 20] width 23 height 23
click at [226, 21] on div at bounding box center [217, 20] width 23 height 23
click at [170, 22] on div at bounding box center [158, 20] width 23 height 23
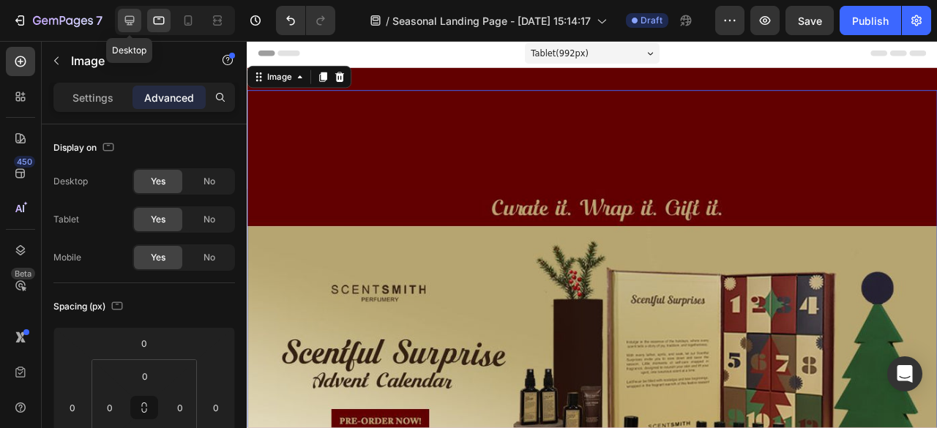
click at [131, 26] on icon at bounding box center [129, 20] width 15 height 15
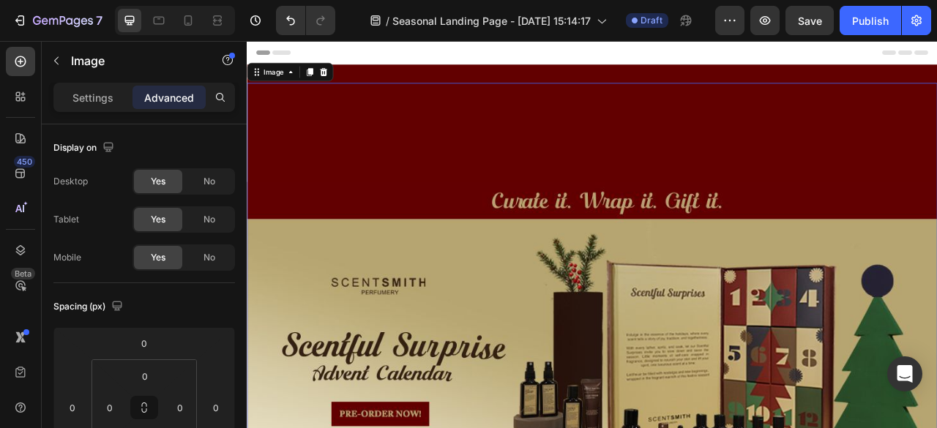
click at [760, 149] on img at bounding box center [686, 423] width 879 height 659
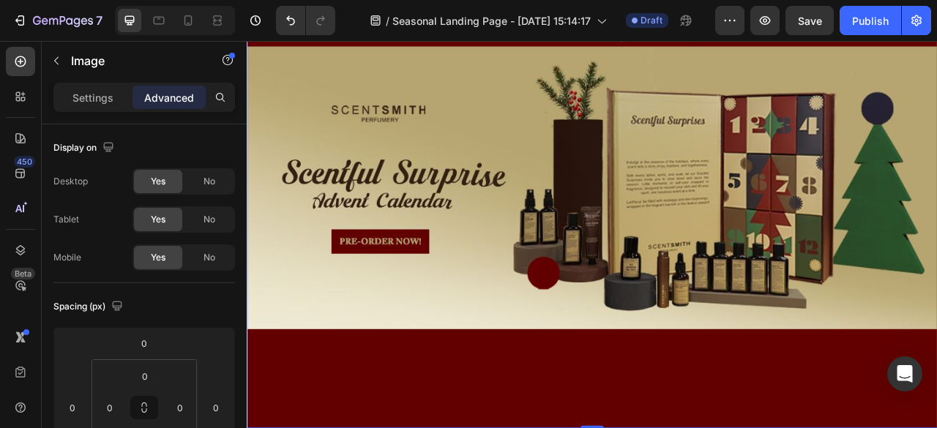
click at [737, 231] on img at bounding box center [686, 204] width 879 height 659
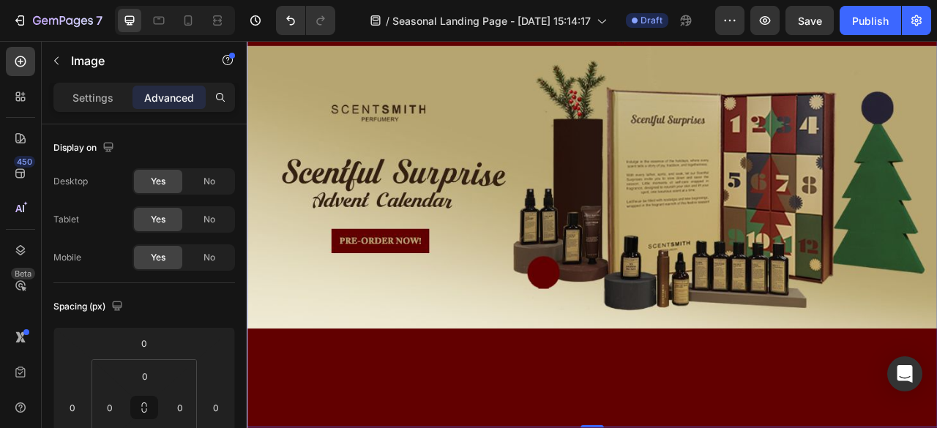
scroll to position [513, 0]
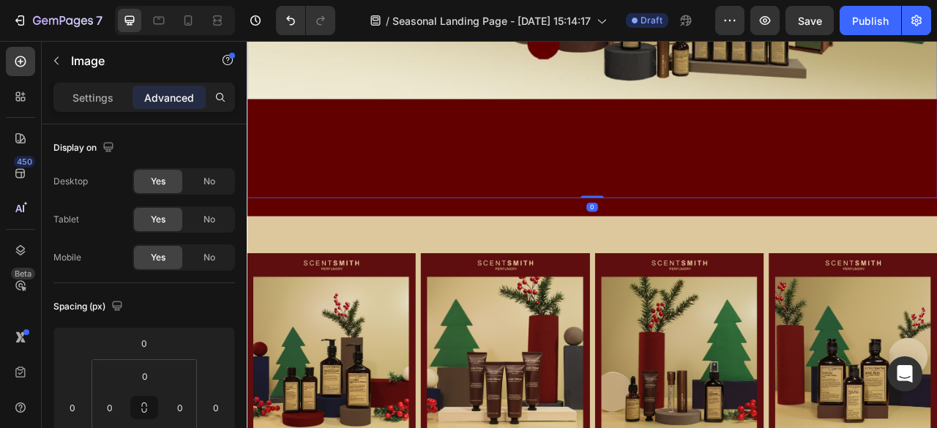
drag, startPoint x: 682, startPoint y: 228, endPoint x: 685, endPoint y: 173, distance: 55.7
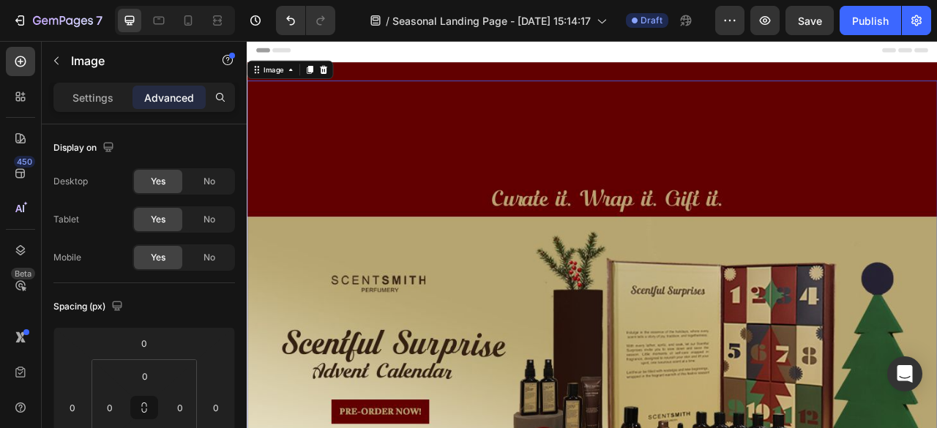
scroll to position [0, 0]
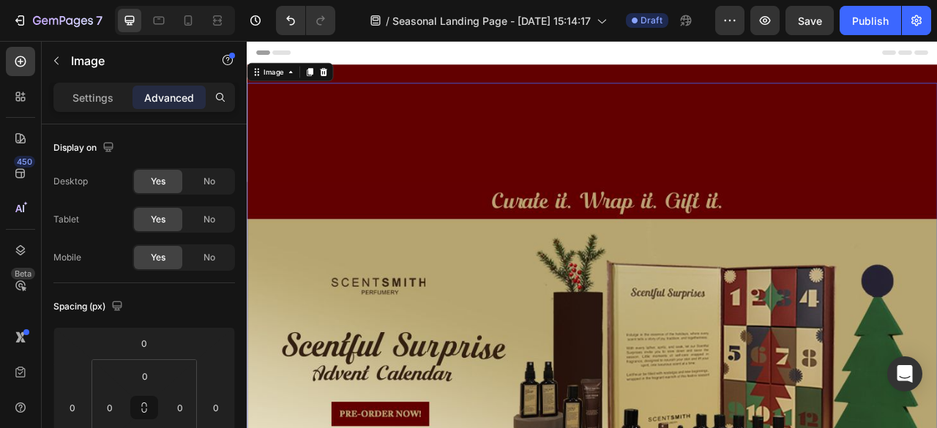
click at [825, 178] on img at bounding box center [686, 423] width 879 height 659
click at [825, 176] on img at bounding box center [686, 423] width 879 height 659
click at [765, 276] on img at bounding box center [686, 423] width 879 height 659
drag, startPoint x: 764, startPoint y: 133, endPoint x: 783, endPoint y: 113, distance: 26.4
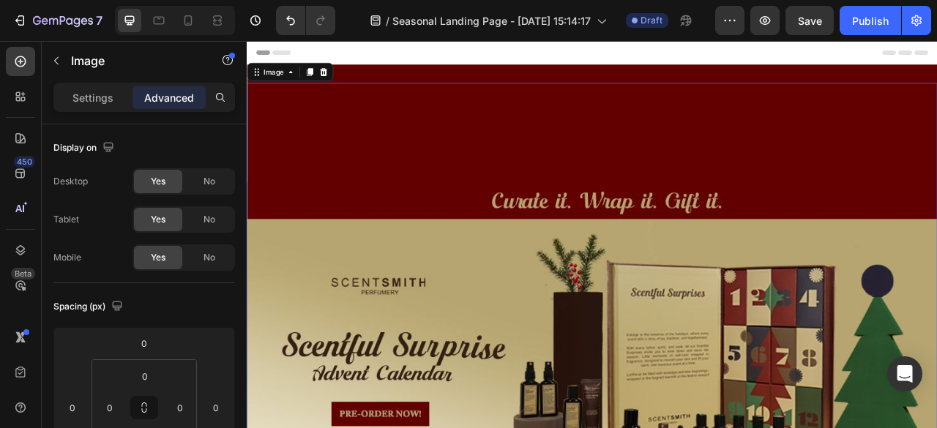
click at [764, 132] on img at bounding box center [686, 423] width 879 height 659
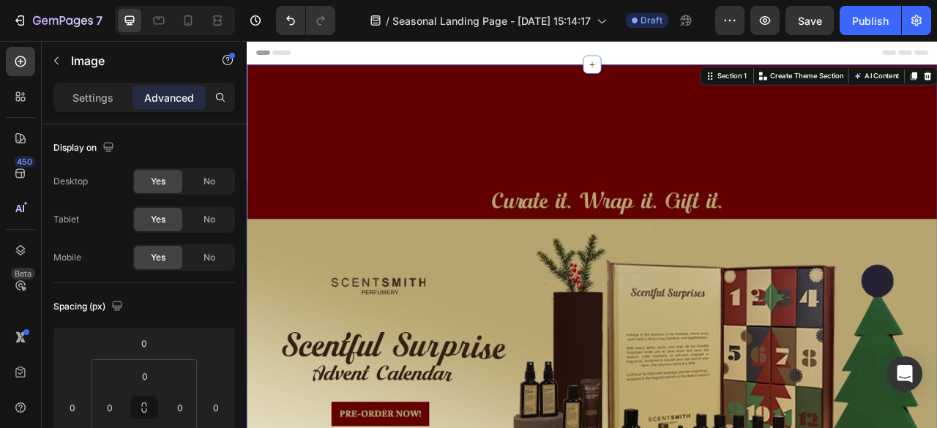
click at [790, 80] on div "Image Section 1 You can create reusable sections Create Theme Section AI Conten…" at bounding box center [686, 424] width 879 height 706
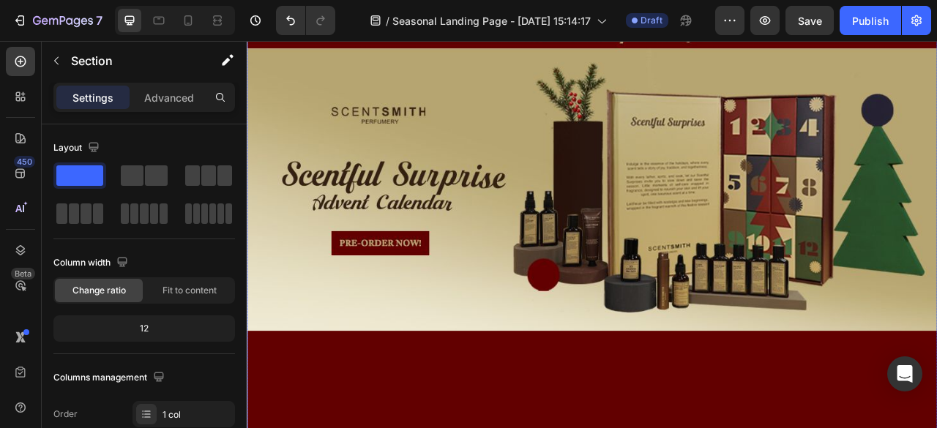
scroll to position [220, 0]
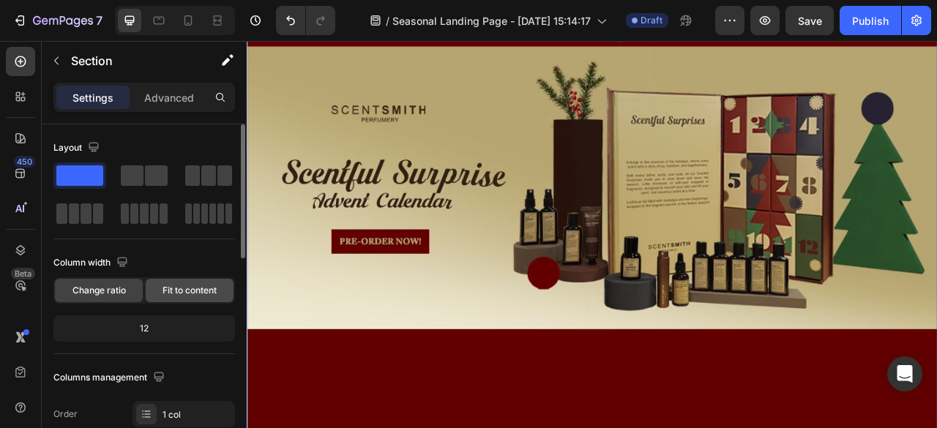
click at [204, 291] on span "Fit to content" at bounding box center [190, 290] width 54 height 13
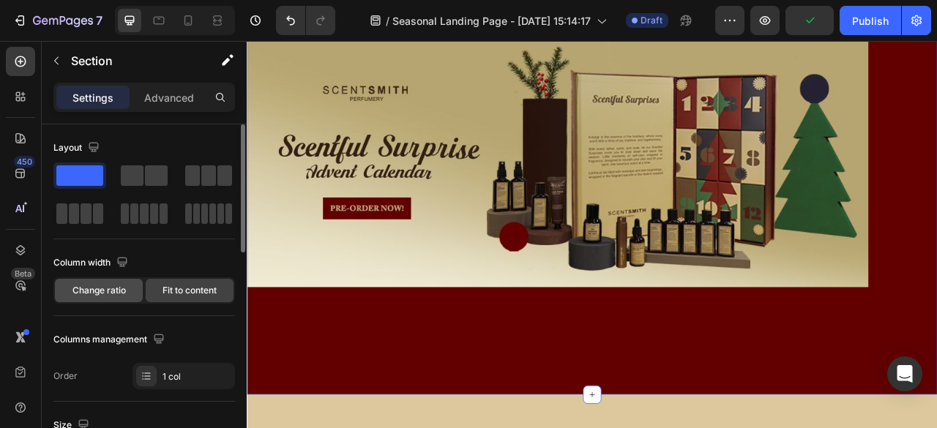
click at [120, 287] on span "Change ratio" at bounding box center [98, 290] width 53 height 13
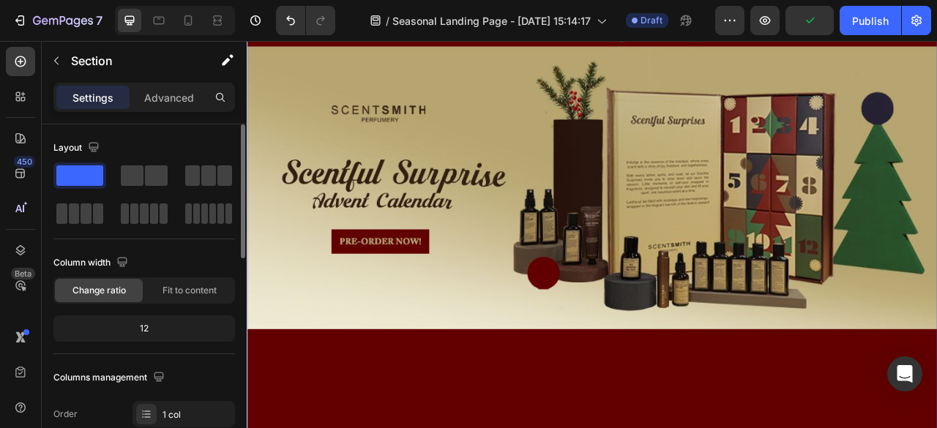
click at [158, 332] on div "12" at bounding box center [144, 329] width 176 height 21
click at [128, 329] on div "12" at bounding box center [144, 329] width 176 height 21
drag, startPoint x: 130, startPoint y: 329, endPoint x: 138, endPoint y: 327, distance: 9.1
click at [130, 329] on div "12" at bounding box center [144, 329] width 176 height 21
click at [146, 326] on div "12" at bounding box center [144, 329] width 176 height 21
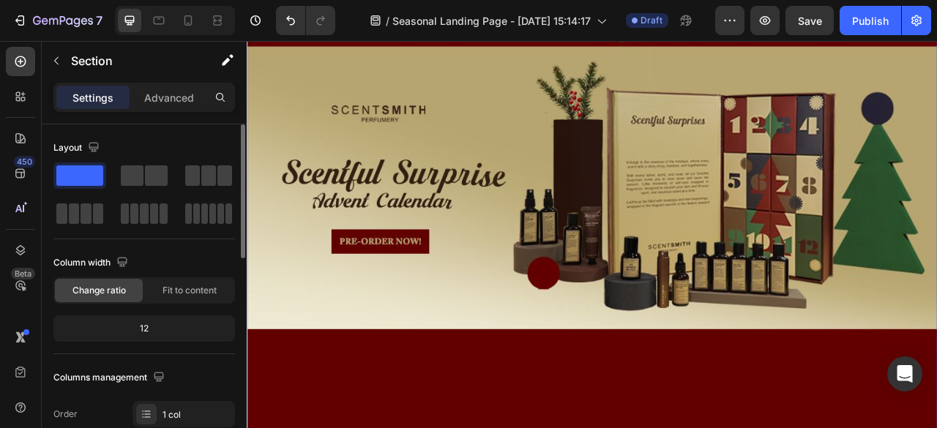
scroll to position [73, 0]
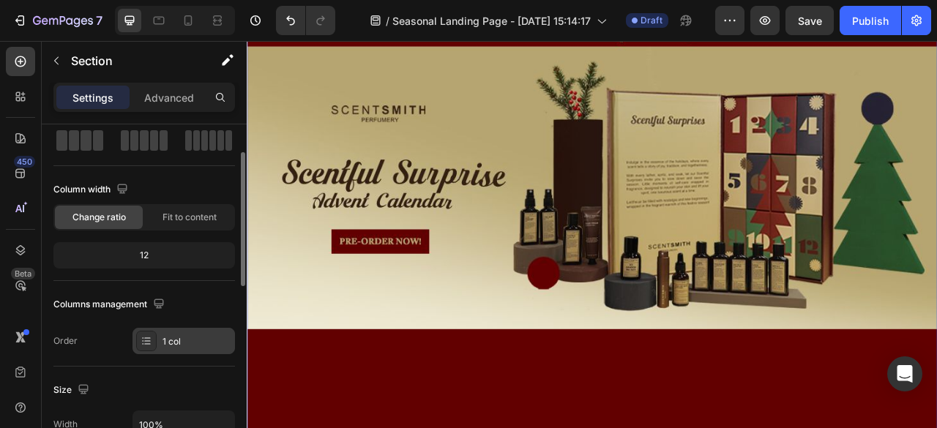
click at [177, 335] on div "1 col" at bounding box center [197, 341] width 69 height 13
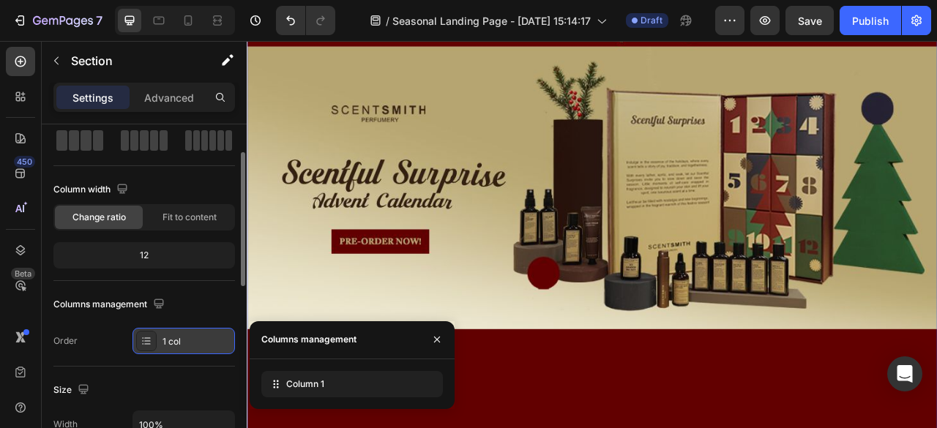
click at [180, 335] on div "1 col" at bounding box center [197, 341] width 69 height 13
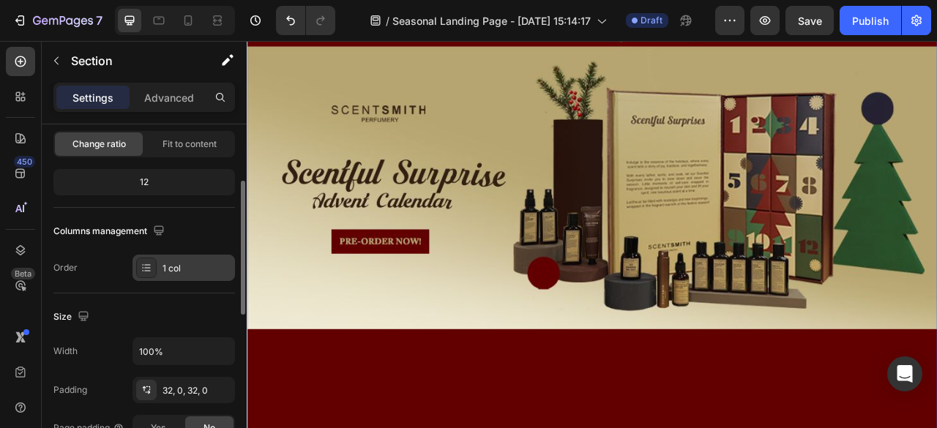
scroll to position [220, 0]
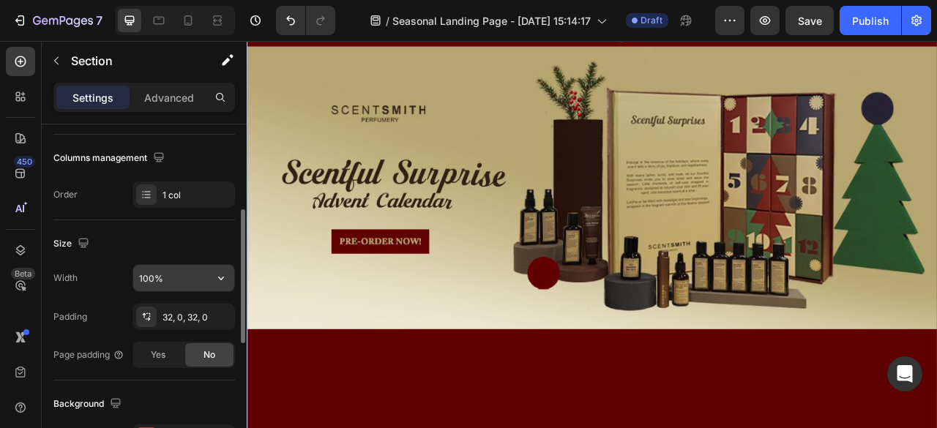
click at [195, 280] on input "100%" at bounding box center [183, 278] width 101 height 26
click at [233, 273] on button "button" at bounding box center [221, 278] width 26 height 26
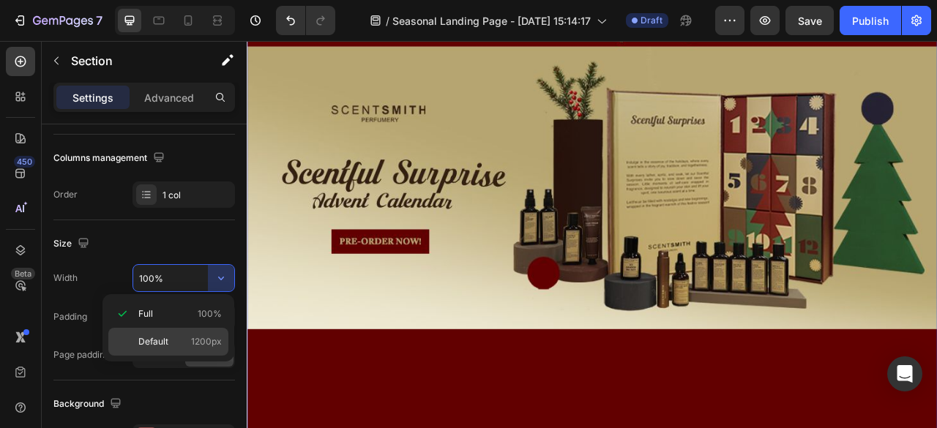
click at [187, 339] on p "Default 1200px" at bounding box center [179, 341] width 83 height 13
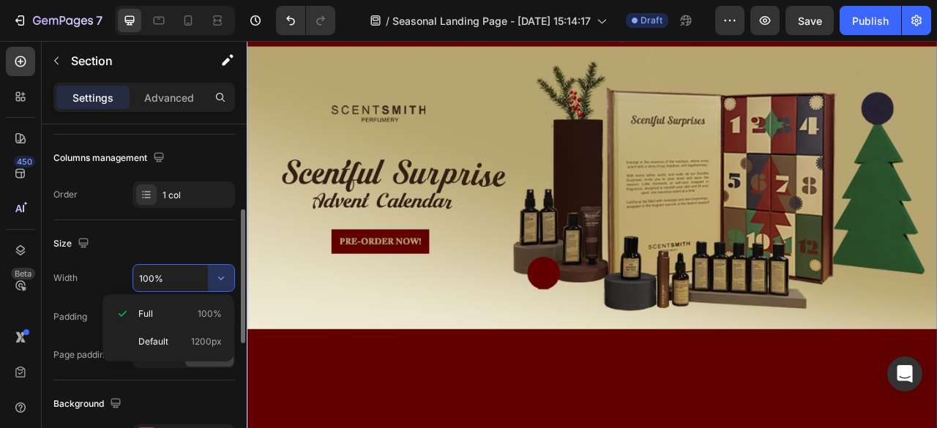
type input "1200"
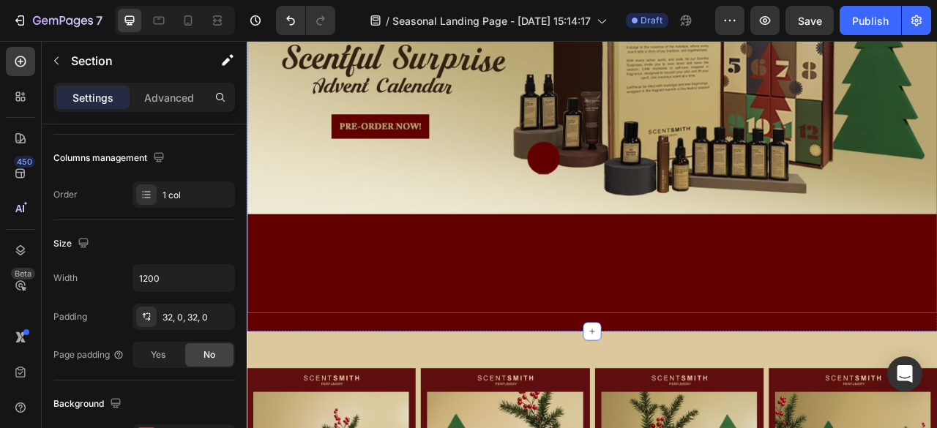
scroll to position [366, 0]
click at [589, 317] on img at bounding box center [686, 57] width 879 height 659
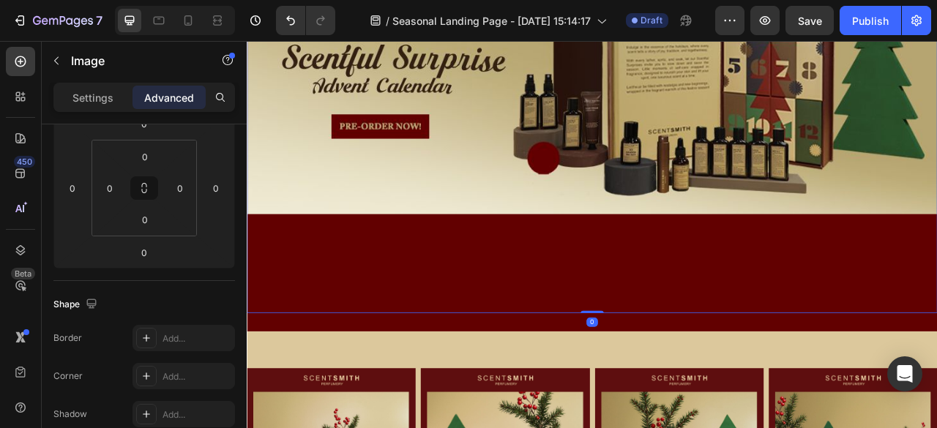
scroll to position [0, 0]
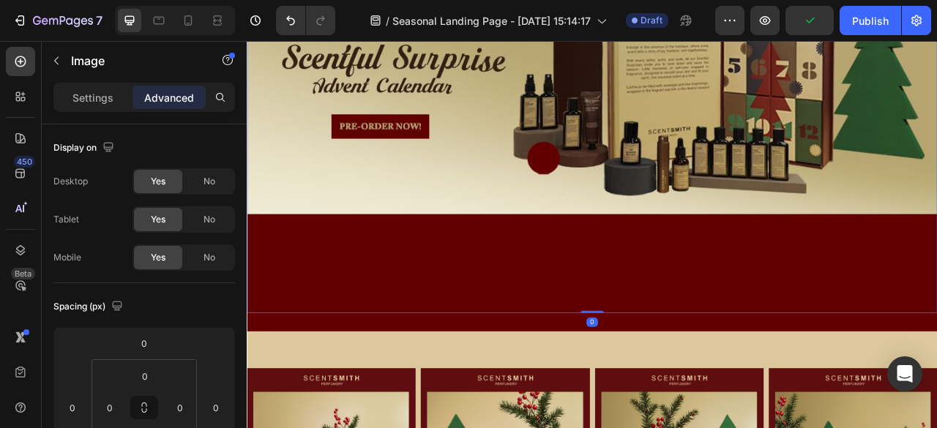
drag, startPoint x: 687, startPoint y: 374, endPoint x: 704, endPoint y: 264, distance: 111.1
click at [699, 257] on div "Image 0" at bounding box center [686, 57] width 879 height 659
click at [708, 348] on img at bounding box center [686, 57] width 879 height 659
click at [107, 106] on div "Settings" at bounding box center [92, 97] width 73 height 23
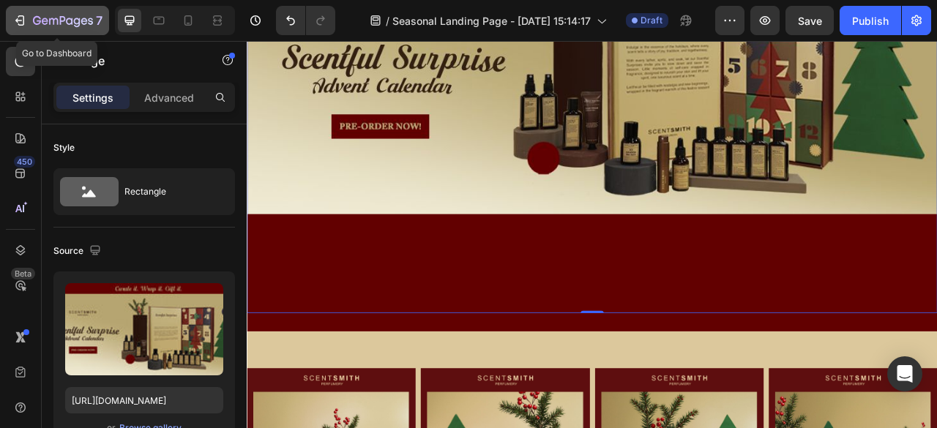
click at [44, 12] on div "7" at bounding box center [68, 21] width 70 height 18
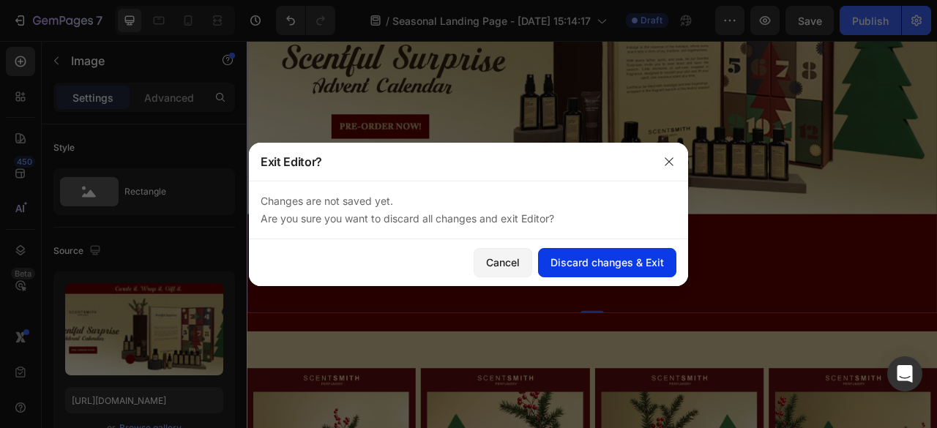
click at [622, 269] on div "Discard changes & Exit" at bounding box center [607, 262] width 113 height 15
